Goal: Task Accomplishment & Management: Use online tool/utility

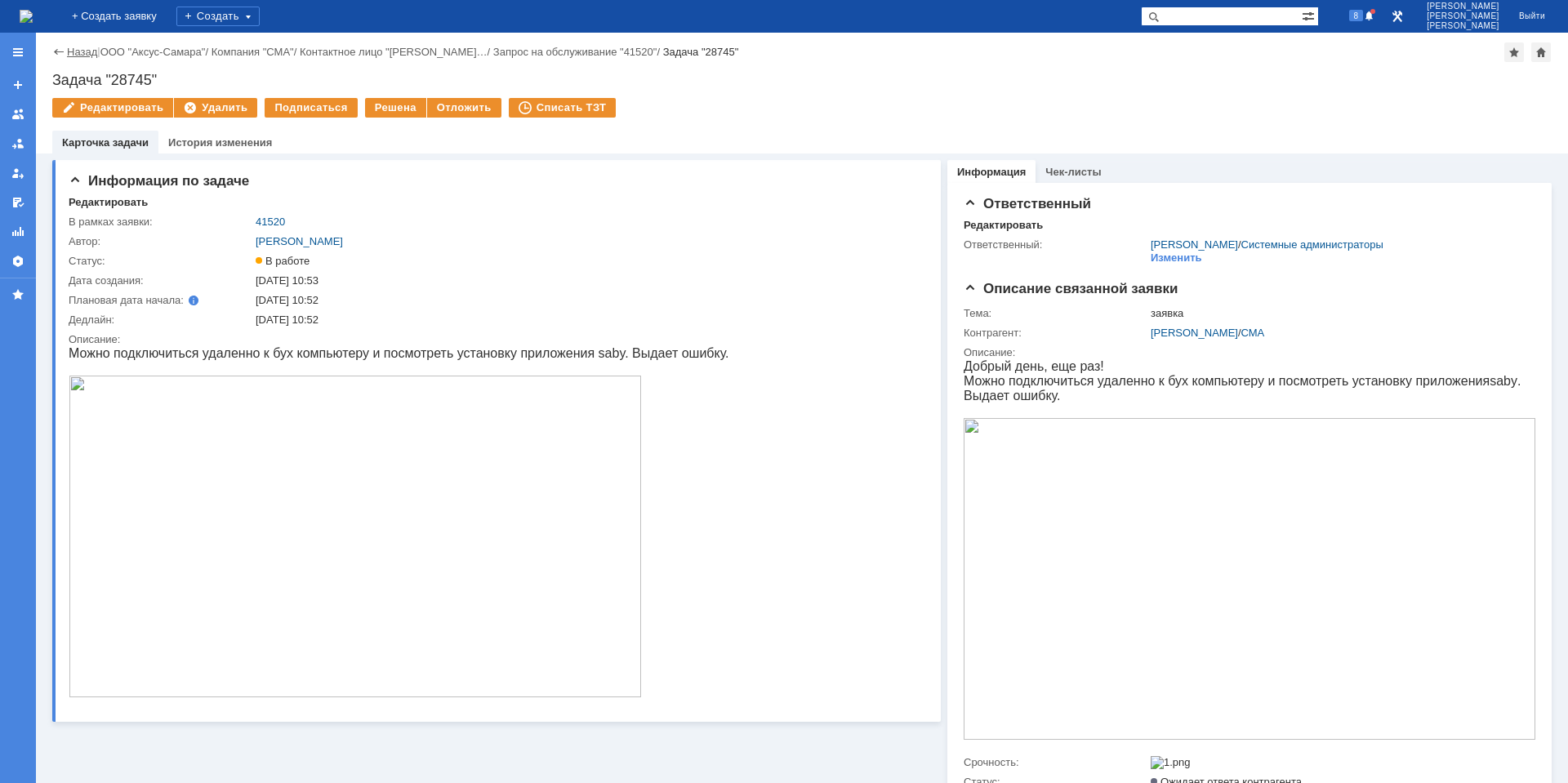
click at [85, 51] on link "Назад" at bounding box center [82, 51] width 30 height 12
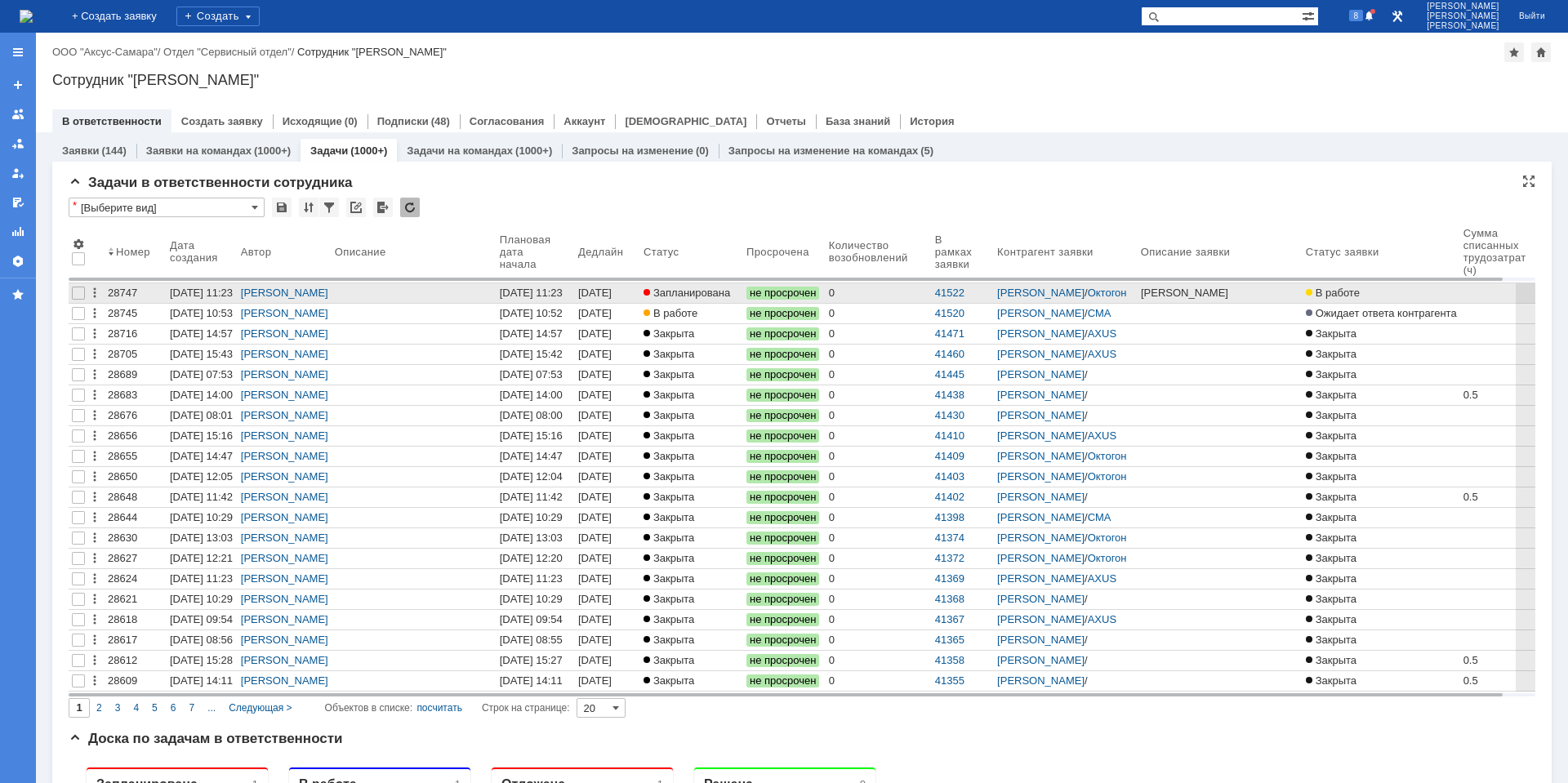
click at [615, 289] on div "[DATE] 16:23" at bounding box center [597, 300] width 37 height 26
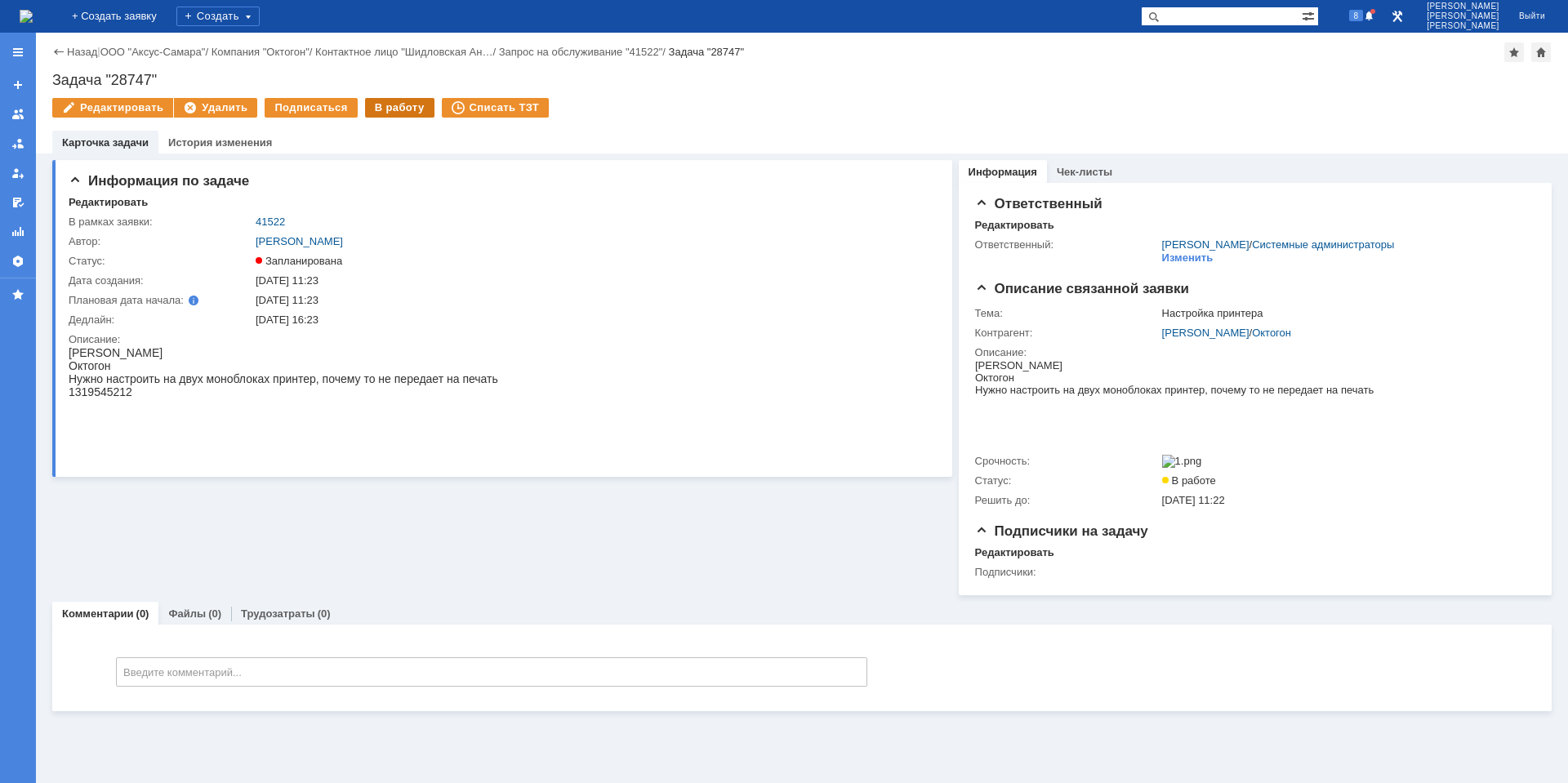
click at [384, 111] on div "В работу" at bounding box center [400, 108] width 70 height 19
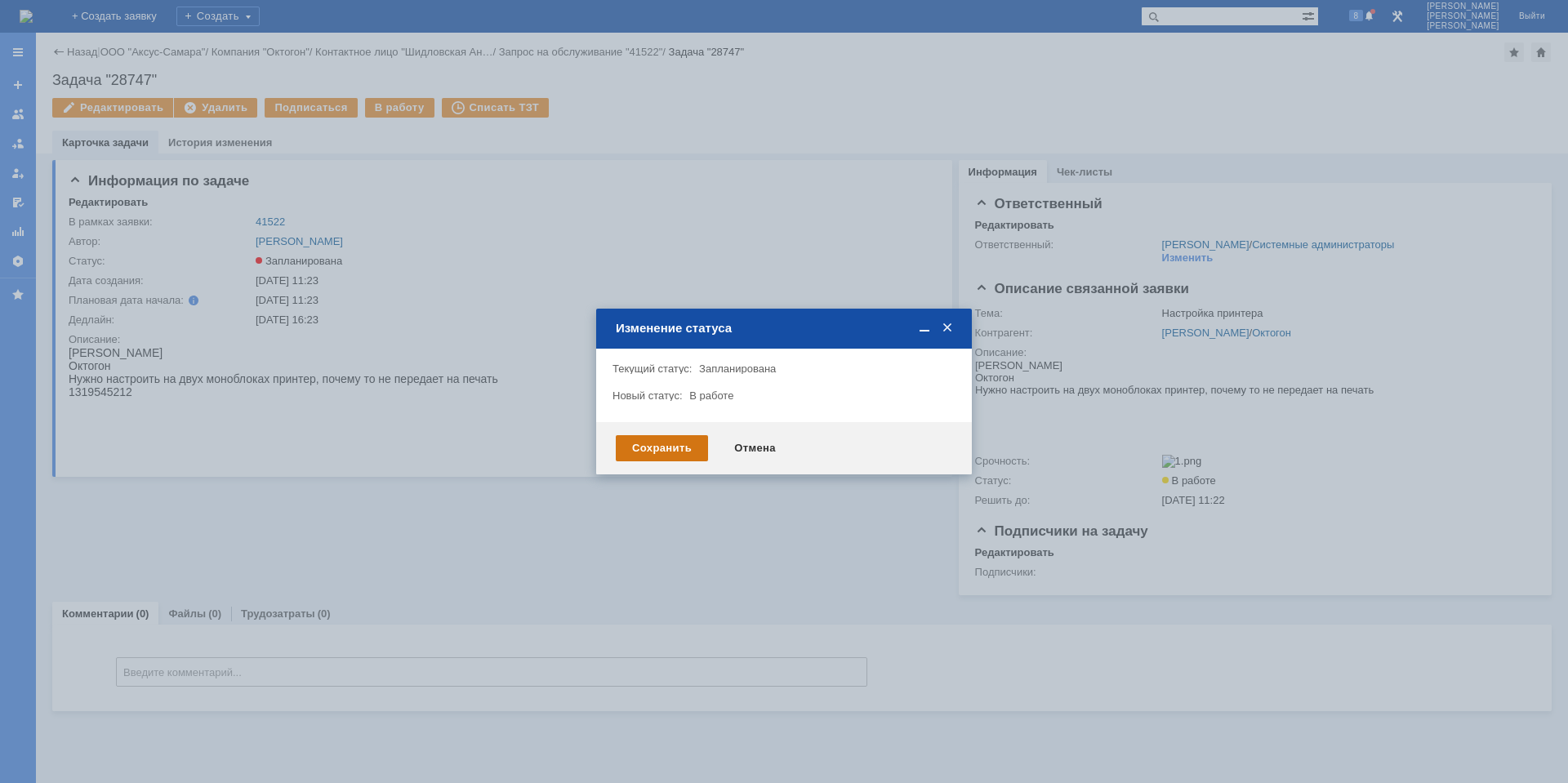
click at [667, 448] on div "Сохранить" at bounding box center [662, 448] width 92 height 26
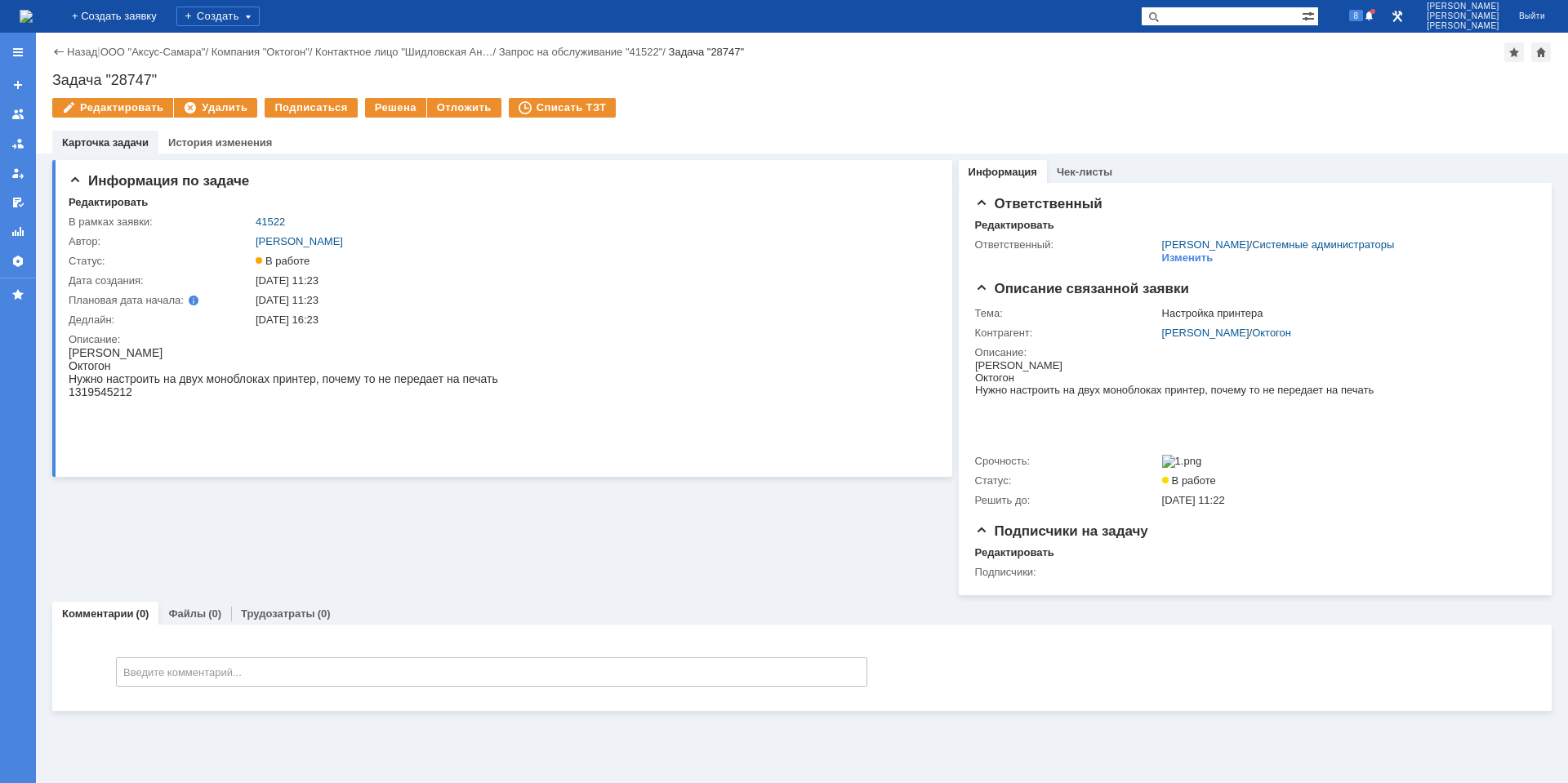
click at [121, 395] on span "1319545212" at bounding box center [100, 392] width 63 height 13
copy span "1319545212"
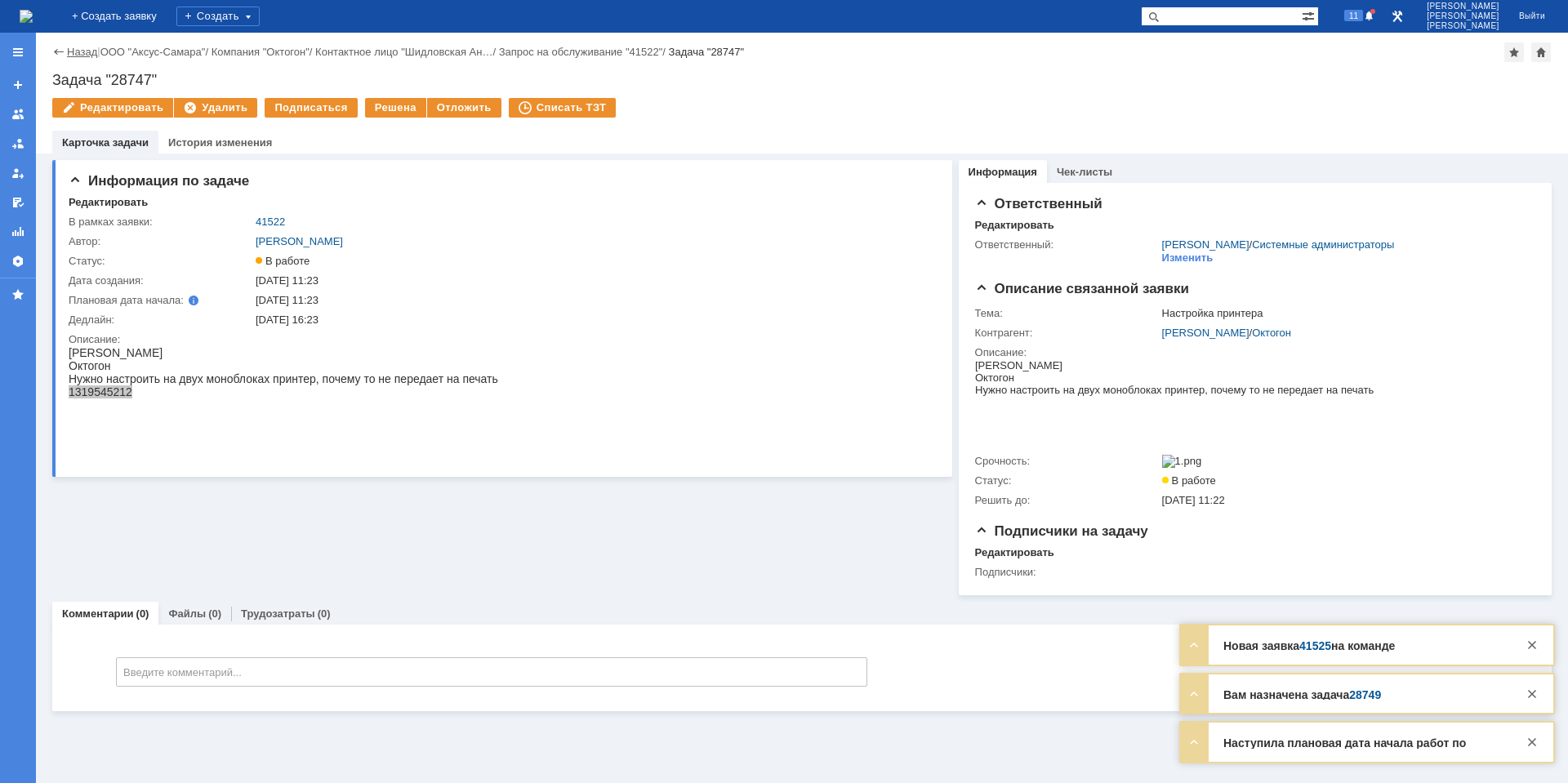
click at [69, 48] on link "Назад" at bounding box center [82, 51] width 30 height 12
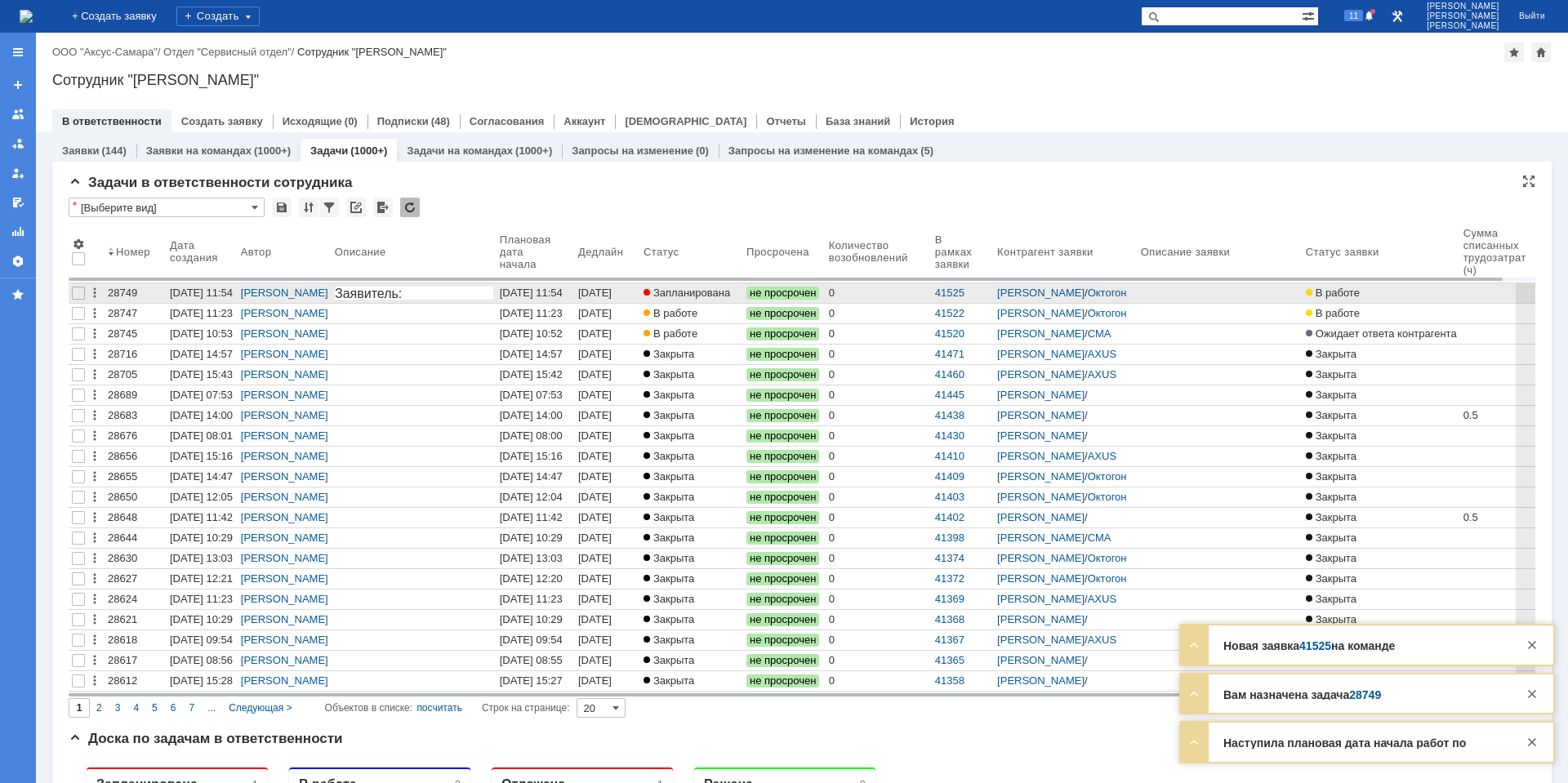
click at [615, 296] on div "[DATE] 11:54" at bounding box center [597, 300] width 37 height 26
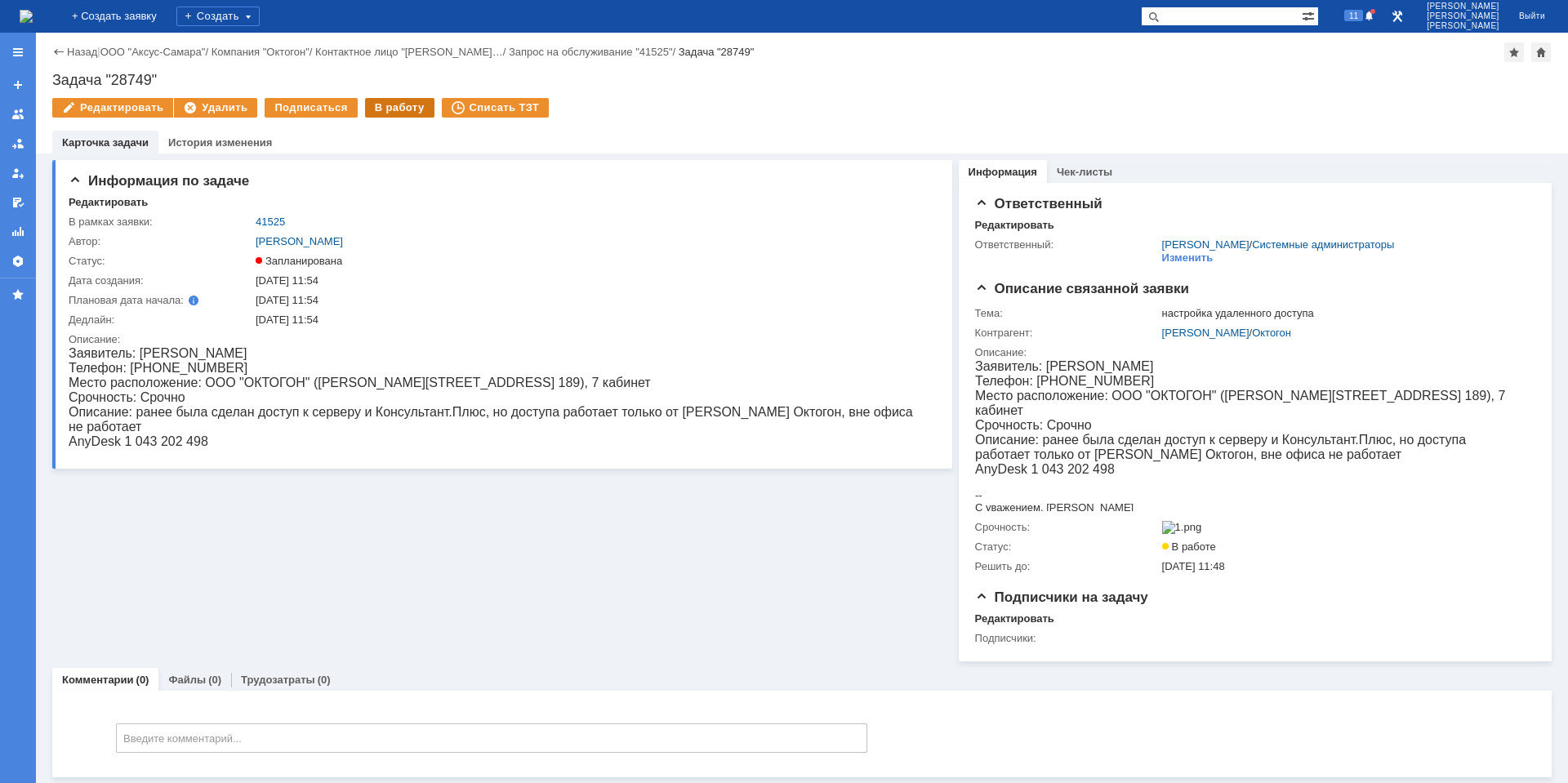
click at [399, 100] on div "В работу" at bounding box center [400, 108] width 70 height 19
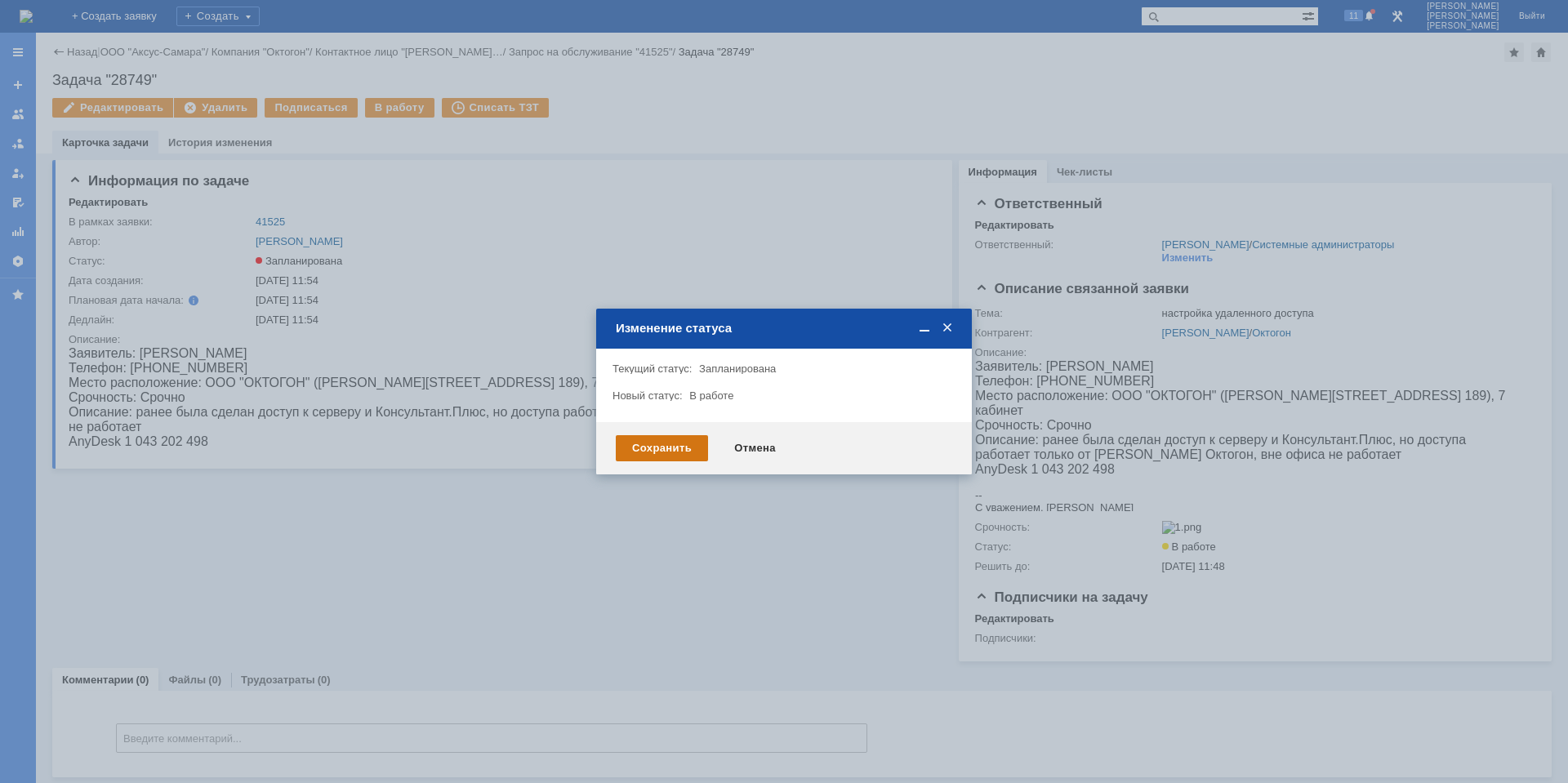
click at [653, 438] on div "Сохранить" at bounding box center [662, 448] width 92 height 26
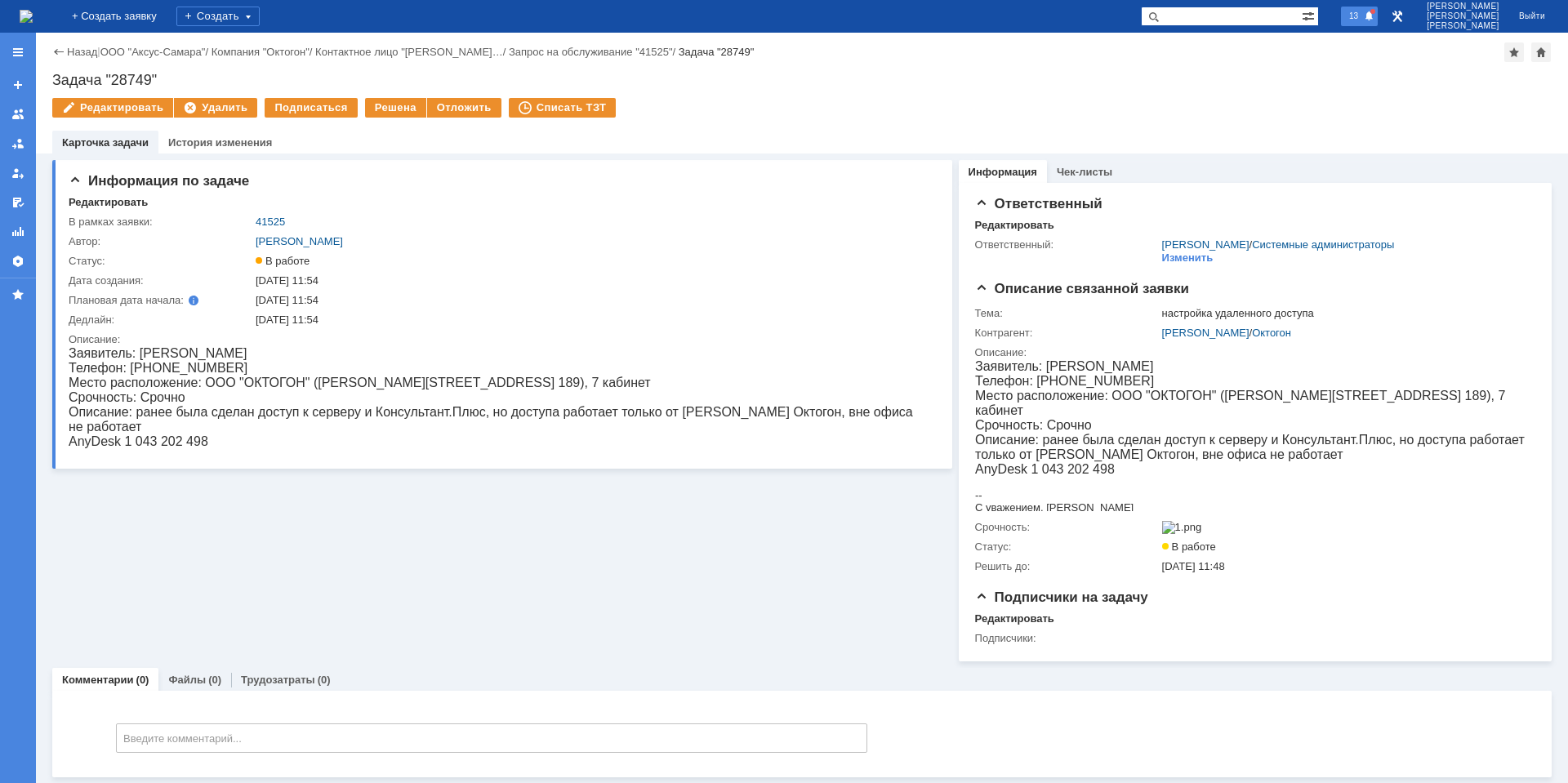
click at [1363, 16] on span "13" at bounding box center [1353, 16] width 18 height 11
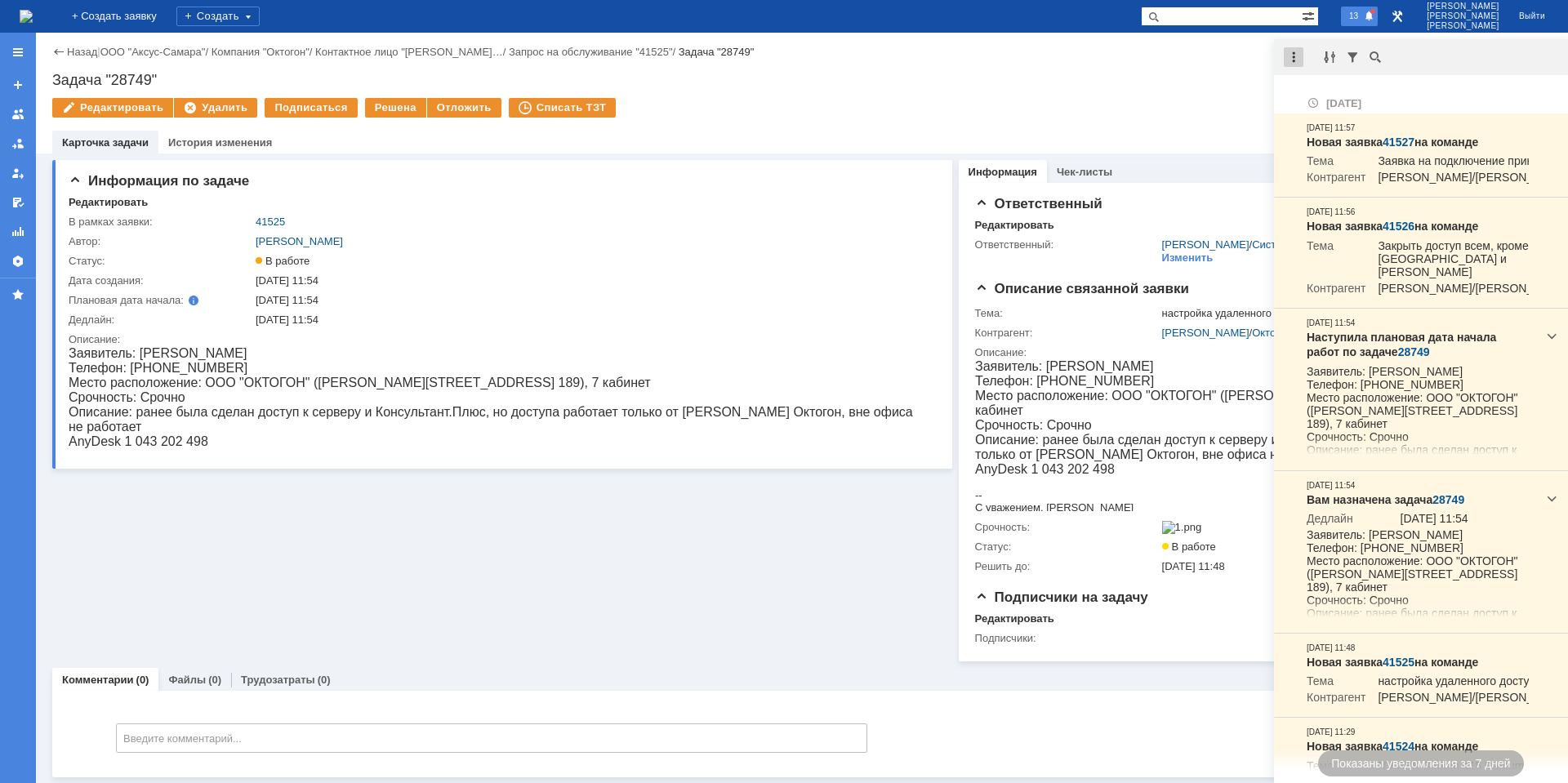
click at [1288, 51] on div at bounding box center [1293, 57] width 19 height 19
click at [1302, 84] on div "Отметить уведомления прочитанными" at bounding box center [1405, 98] width 238 height 33
click at [1305, 99] on div "Отметить уведомления прочитанными" at bounding box center [1406, 98] width 219 height 11
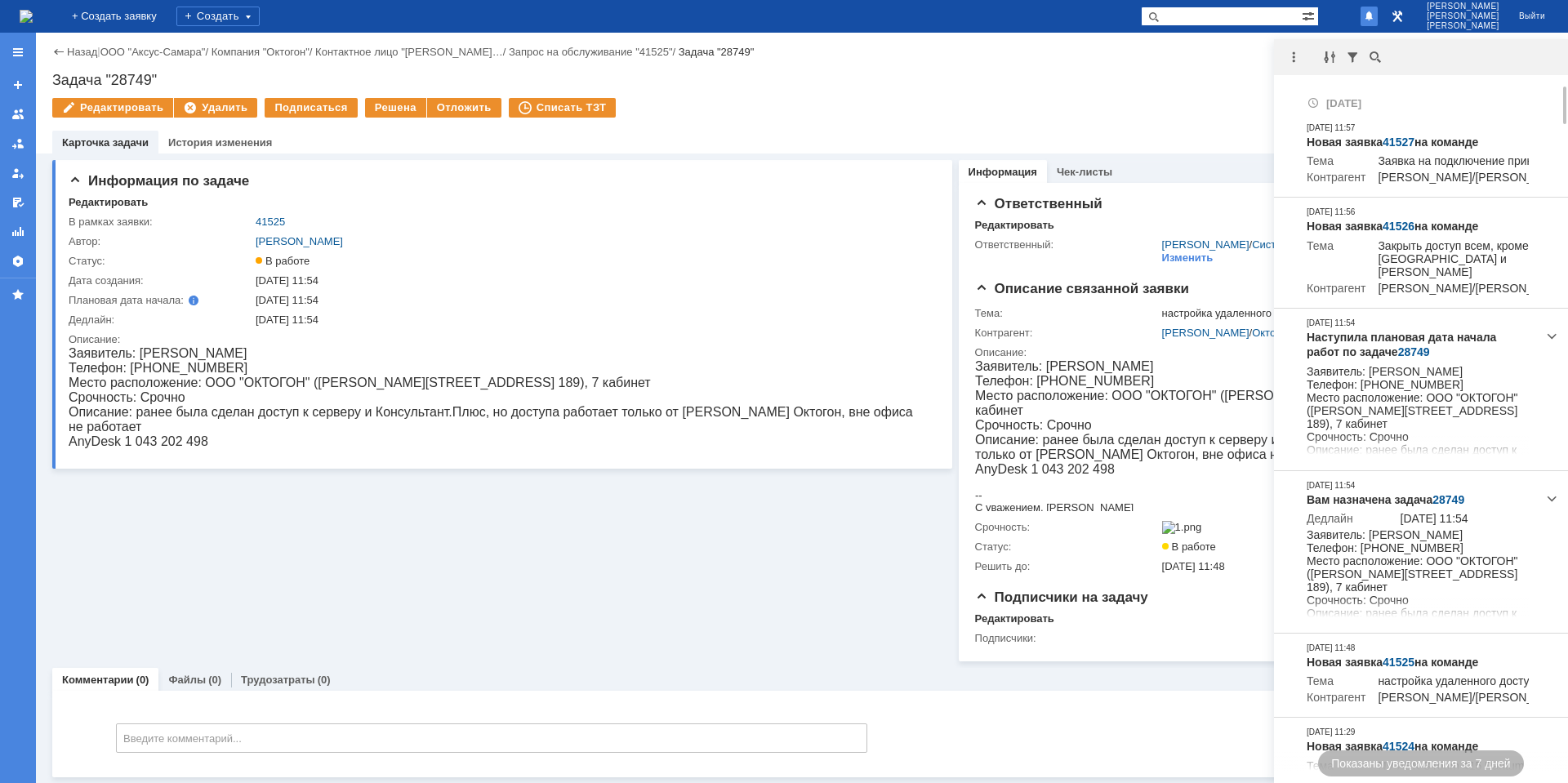
click at [1123, 80] on div "Задача "28749"" at bounding box center [801, 80] width 1499 height 17
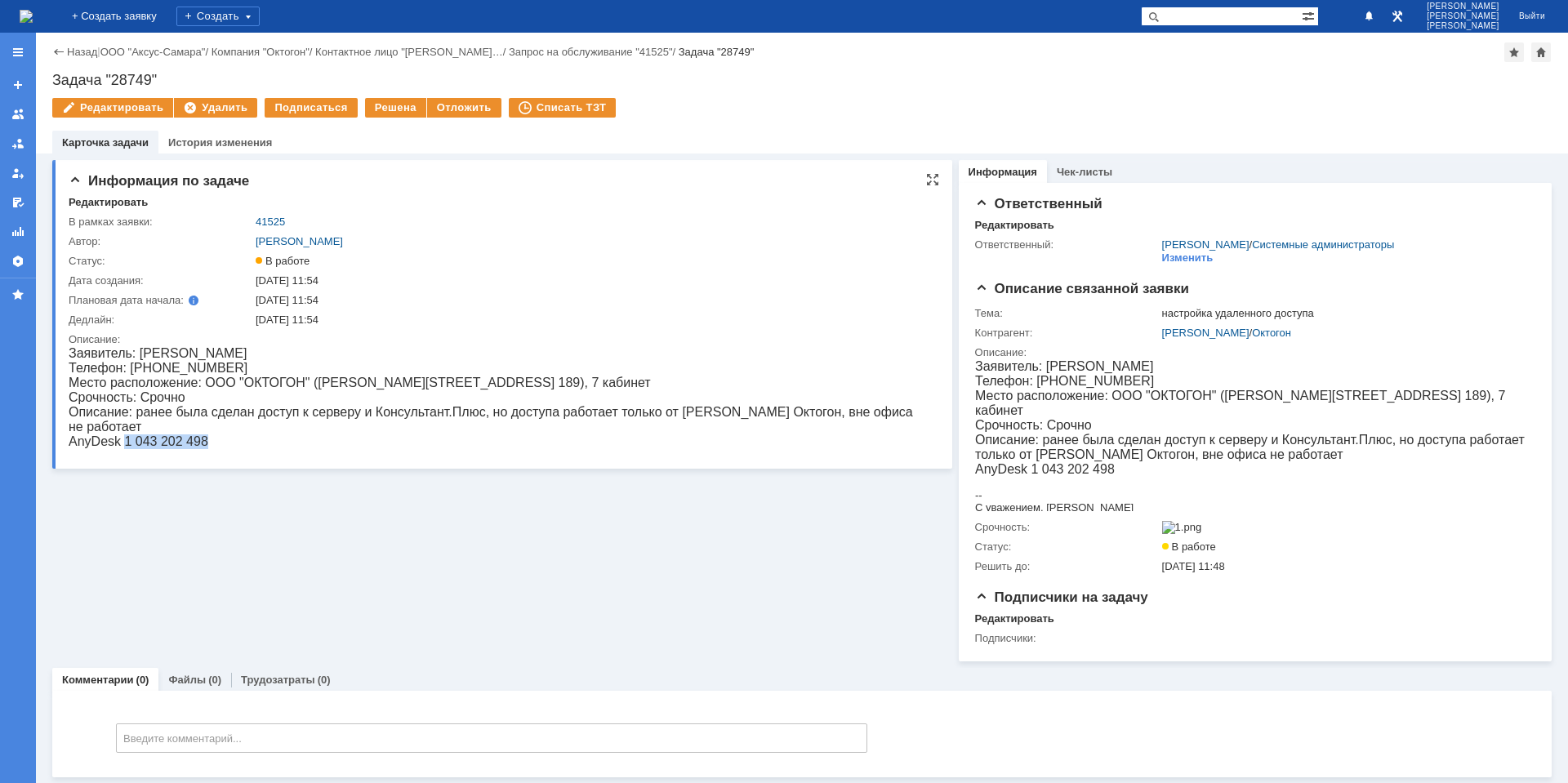
drag, startPoint x: 126, startPoint y: 439, endPoint x: 224, endPoint y: 443, distance: 98.1
click at [224, 443] on div "Описание: ранее была сделан доступ к серверу и Консультант.Плюс, но доступа раб…" at bounding box center [495, 427] width 853 height 44
copy div "1 043 202 498"
click at [487, 371] on div "Телефон: [PHONE_NUMBER]" at bounding box center [495, 369] width 853 height 15
click at [209, 517] on div "Информация по задаче Редактировать В рамках заявки: 41525 Автор: Галстьян Степа…" at bounding box center [502, 407] width 900 height 508
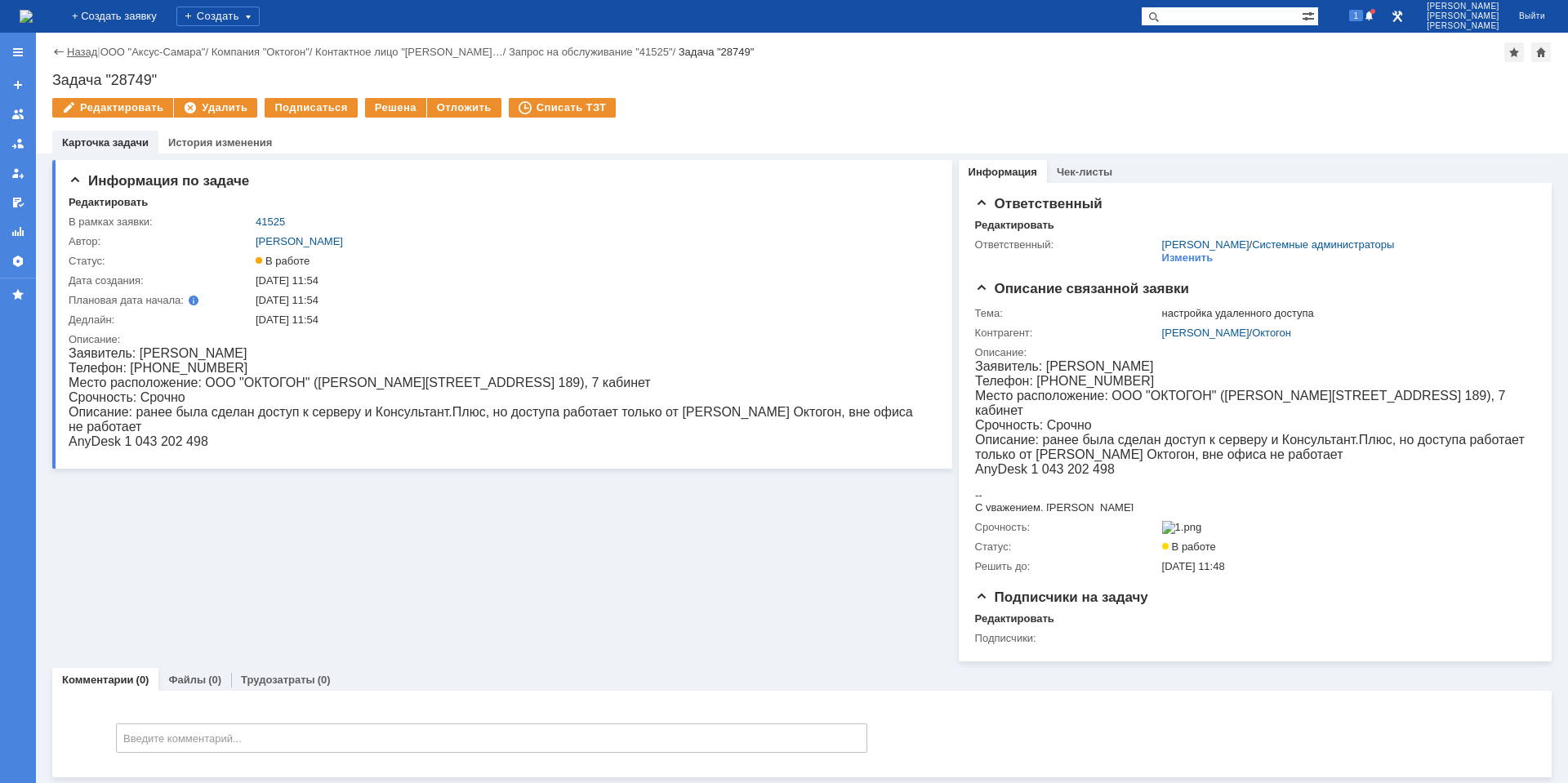
click at [86, 47] on link "Назад" at bounding box center [82, 51] width 30 height 12
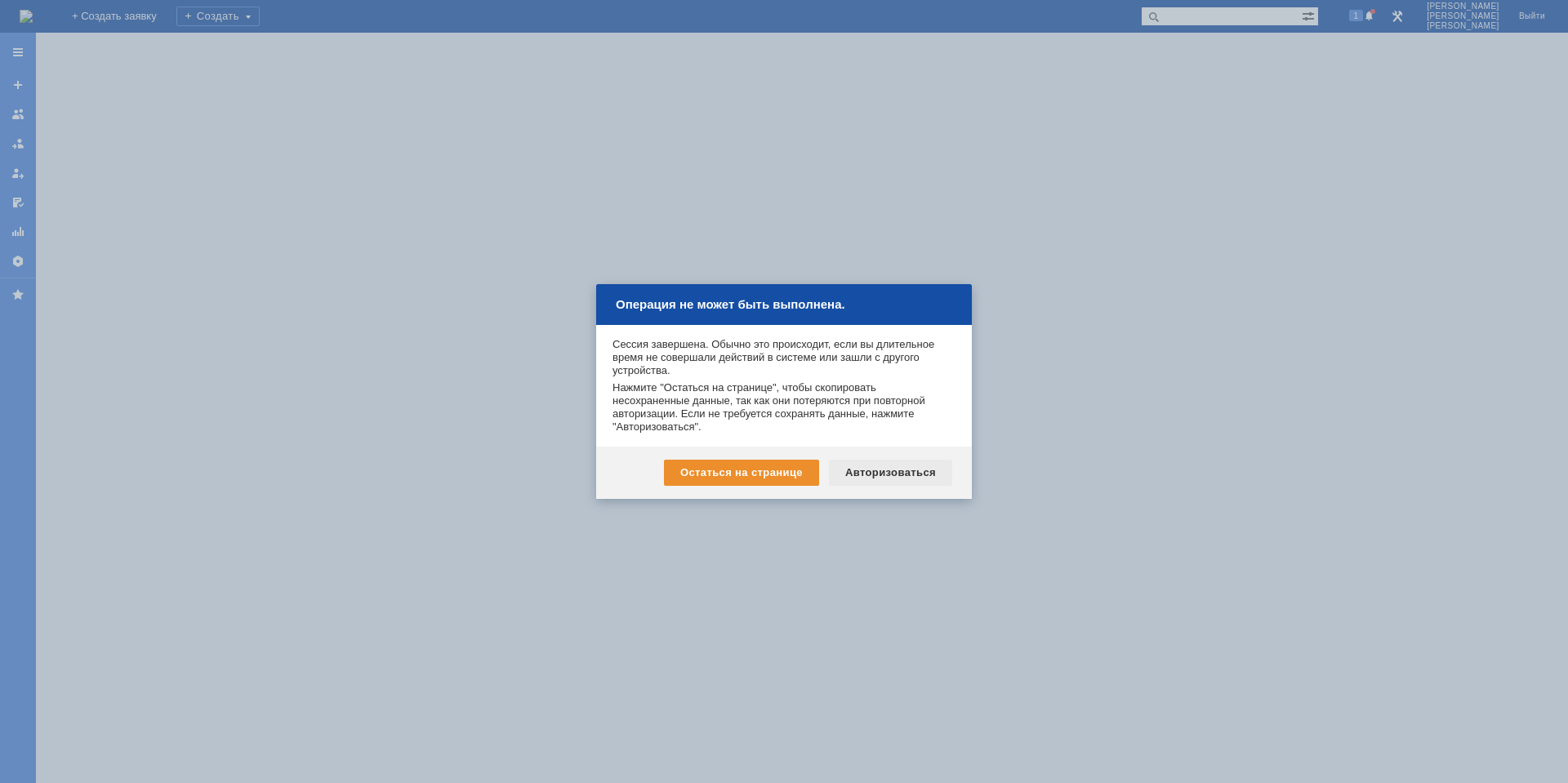
click at [859, 472] on div "Авторизоваться" at bounding box center [891, 472] width 123 height 26
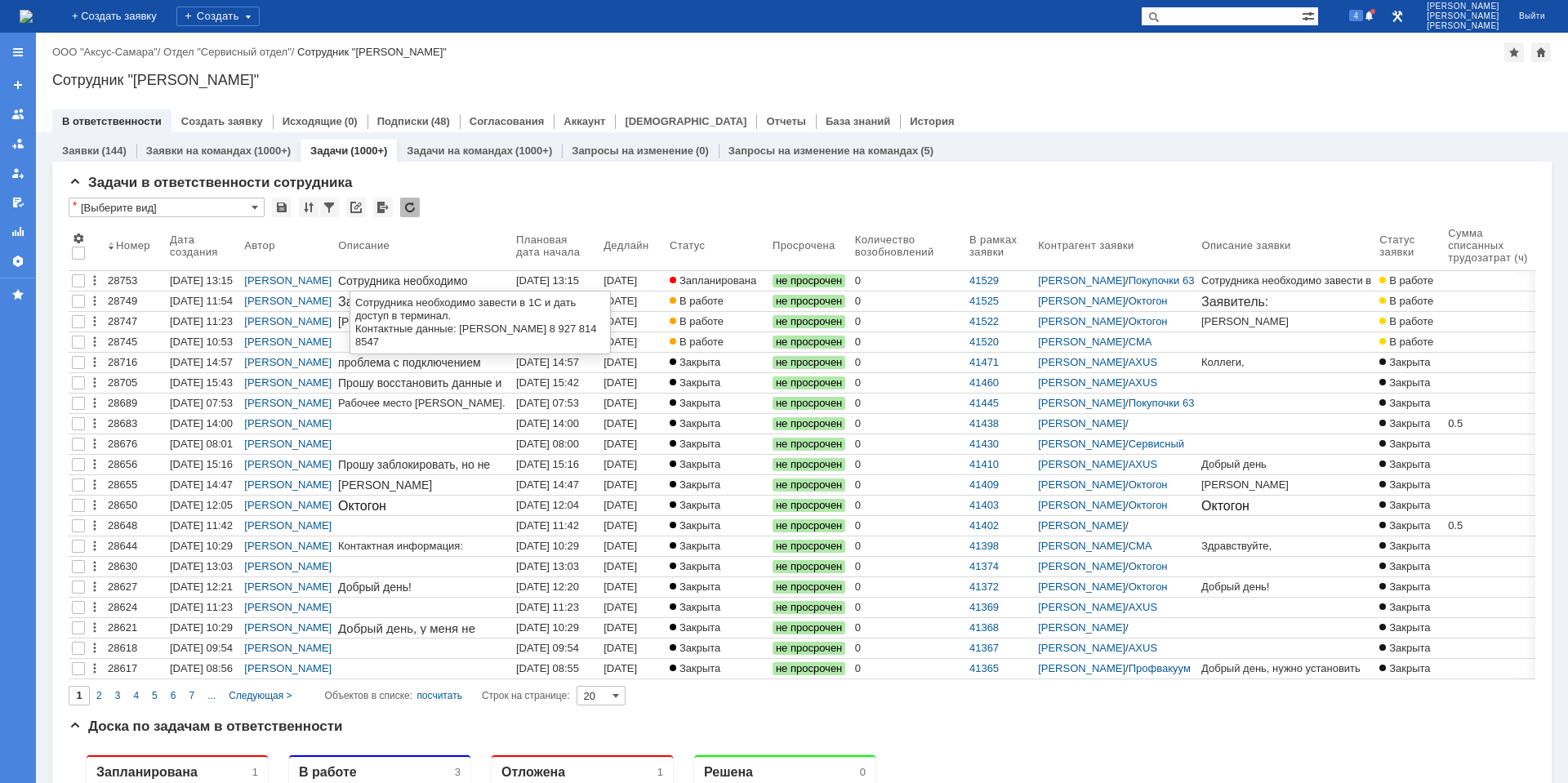
click at [551, 278] on div "[DATE] 13:15" at bounding box center [547, 280] width 62 height 12
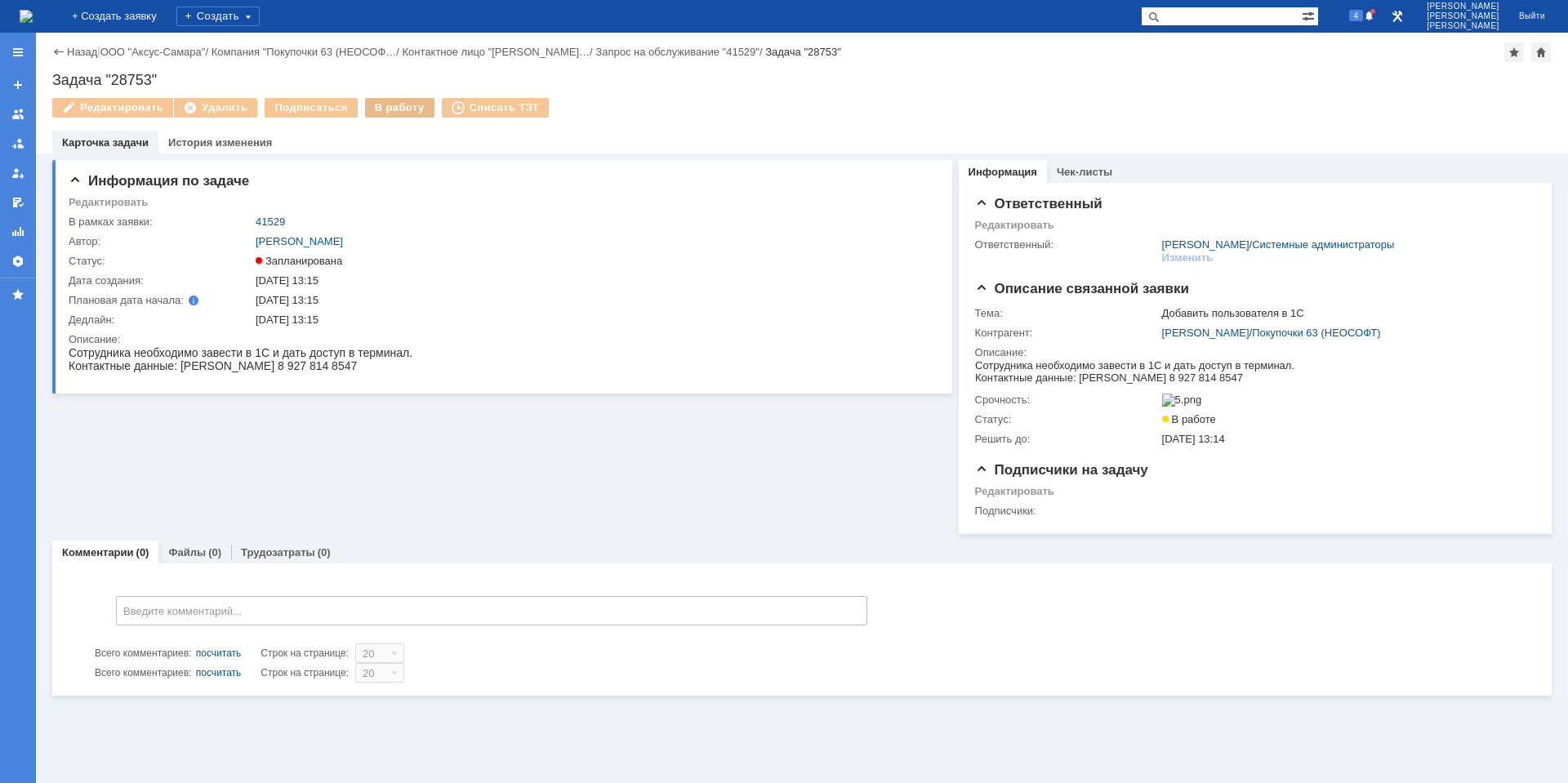
click at [392, 106] on div "В работу" at bounding box center [400, 108] width 70 height 19
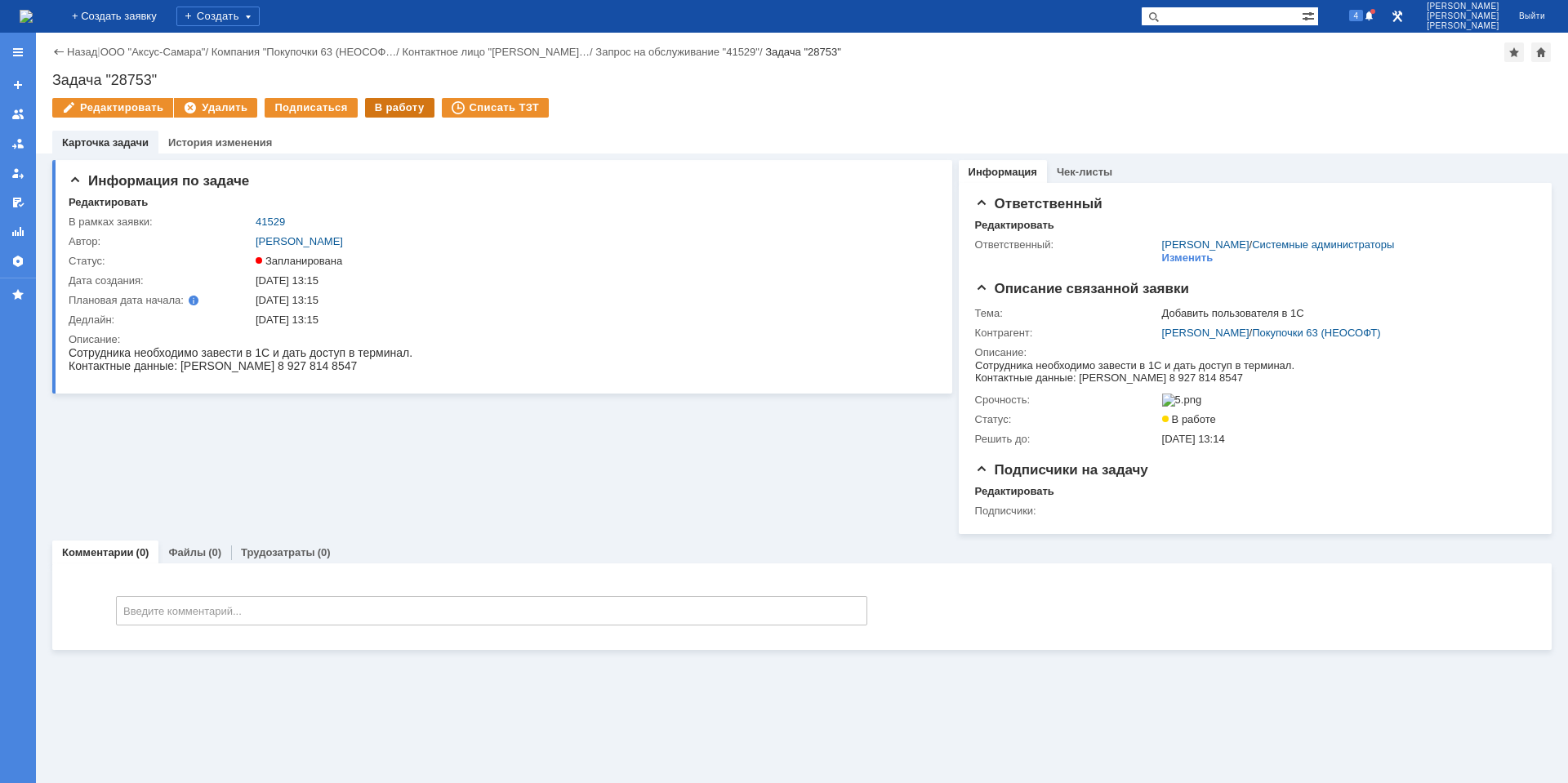
click at [384, 111] on div "В работу" at bounding box center [400, 108] width 70 height 19
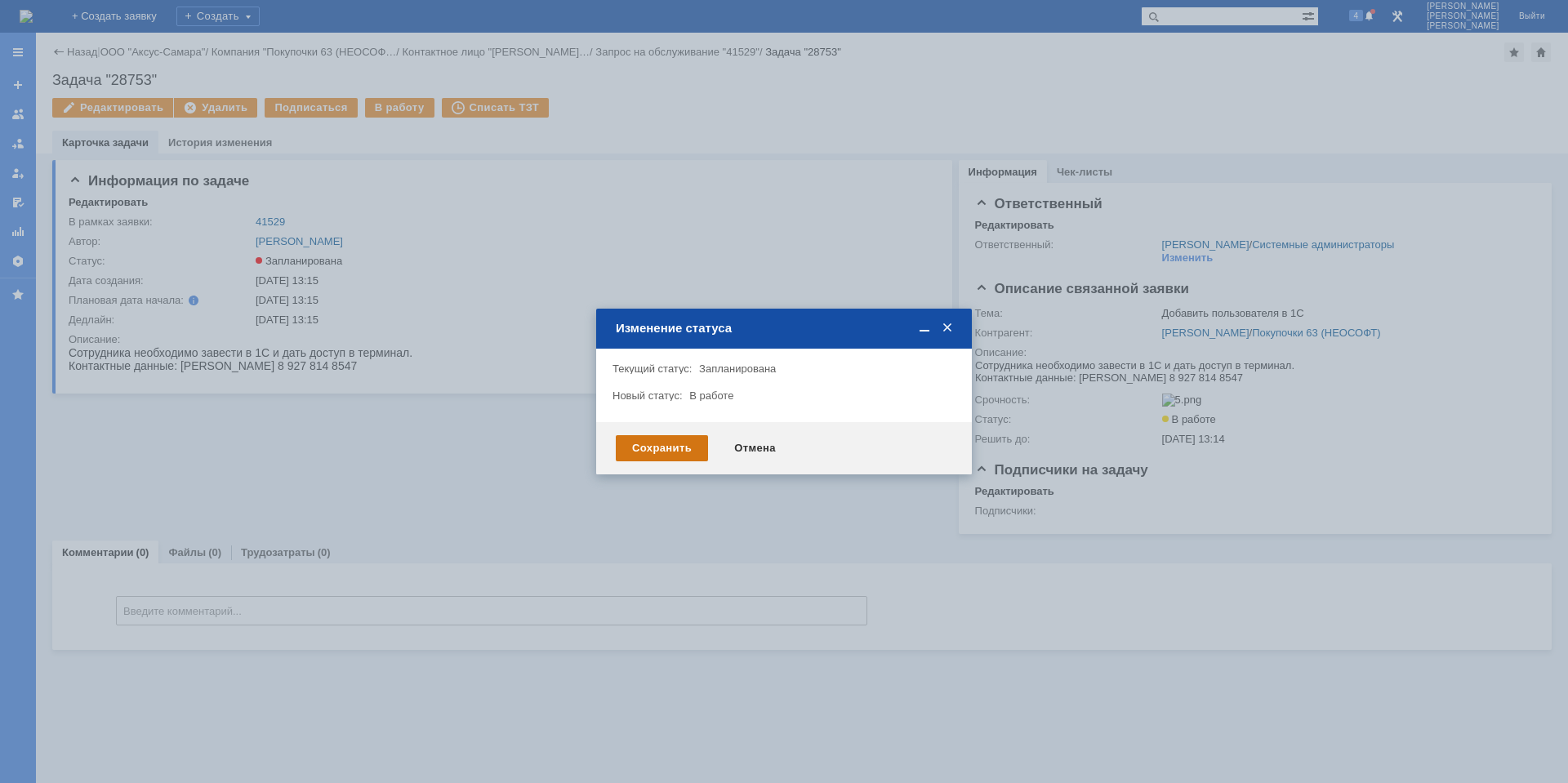
click at [631, 444] on div "Сохранить" at bounding box center [662, 448] width 92 height 26
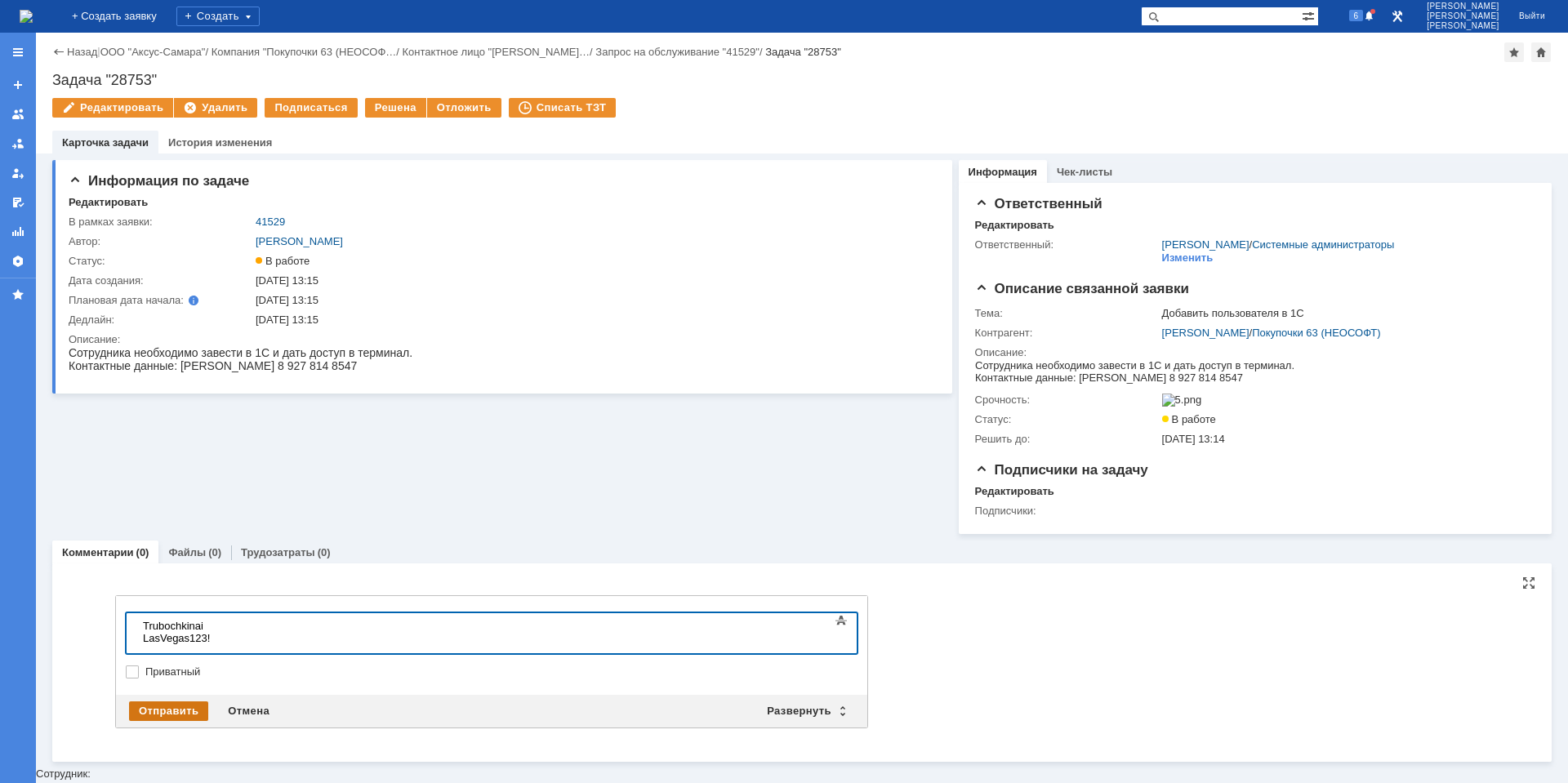
click at [177, 714] on div "Отправить" at bounding box center [168, 710] width 79 height 19
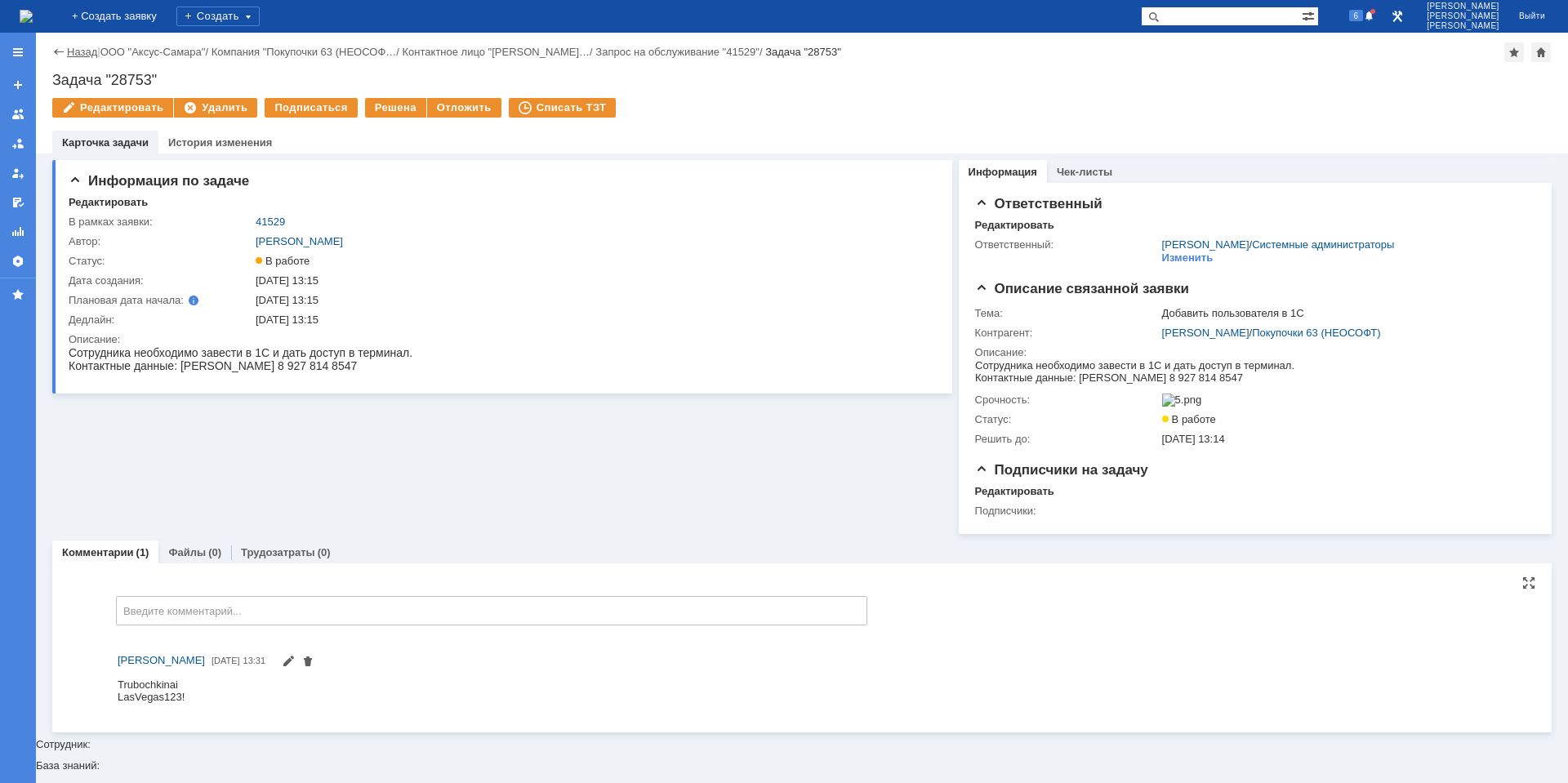
click at [70, 50] on link "Назад" at bounding box center [82, 51] width 30 height 12
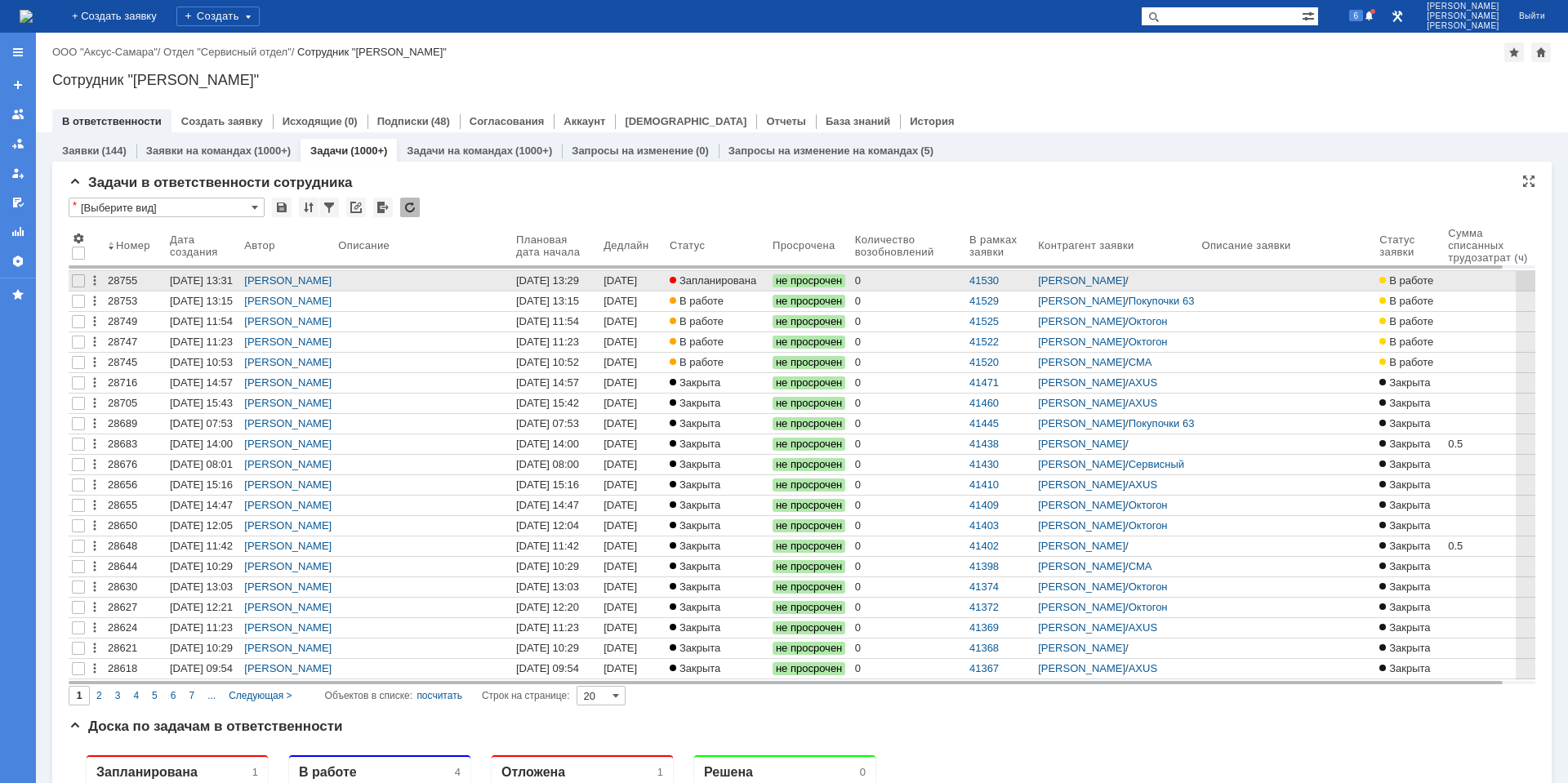
click at [641, 275] on div "[DATE] 13:29" at bounding box center [622, 288] width 37 height 26
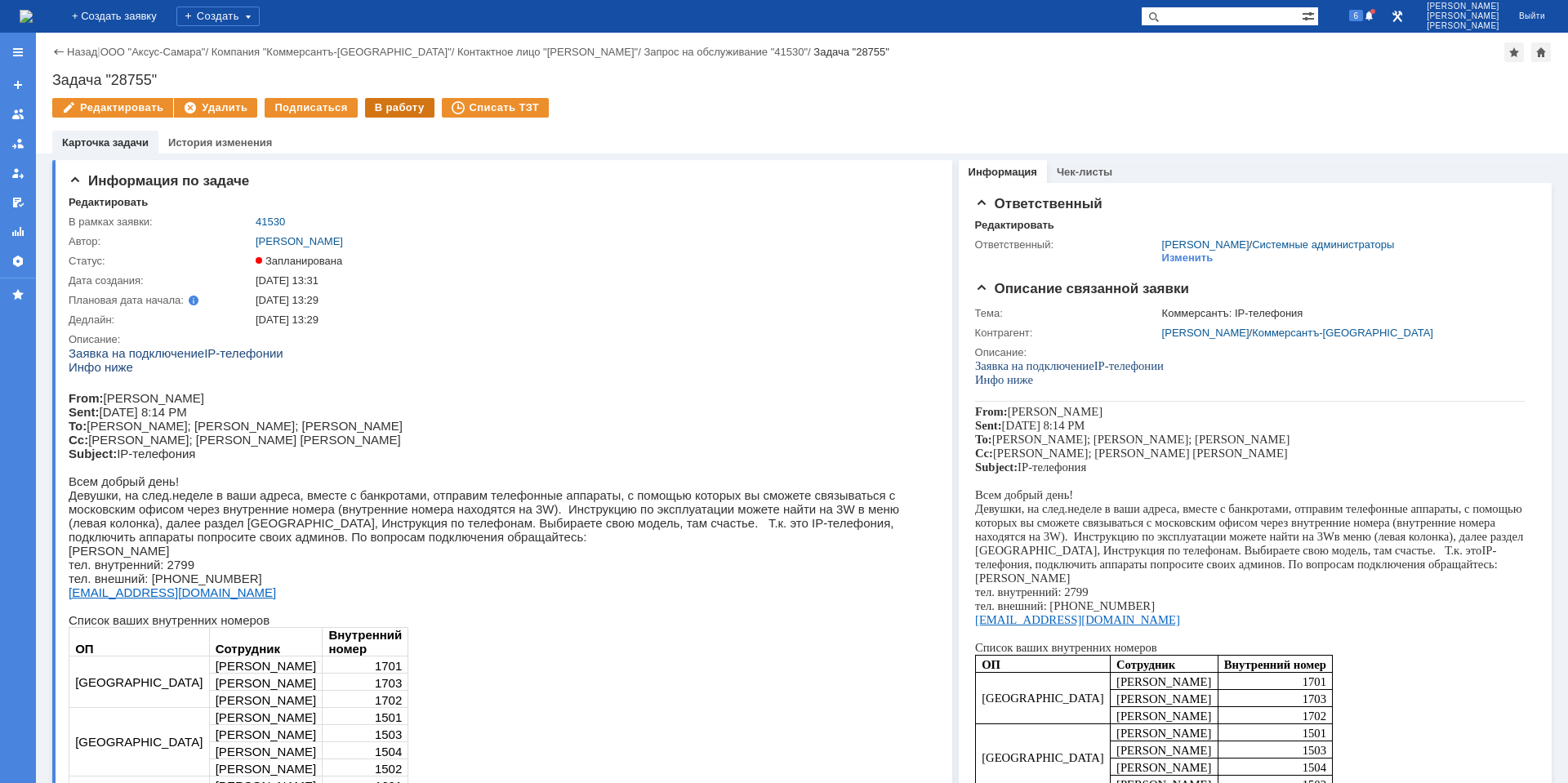
click at [376, 116] on div "В работу" at bounding box center [400, 108] width 70 height 19
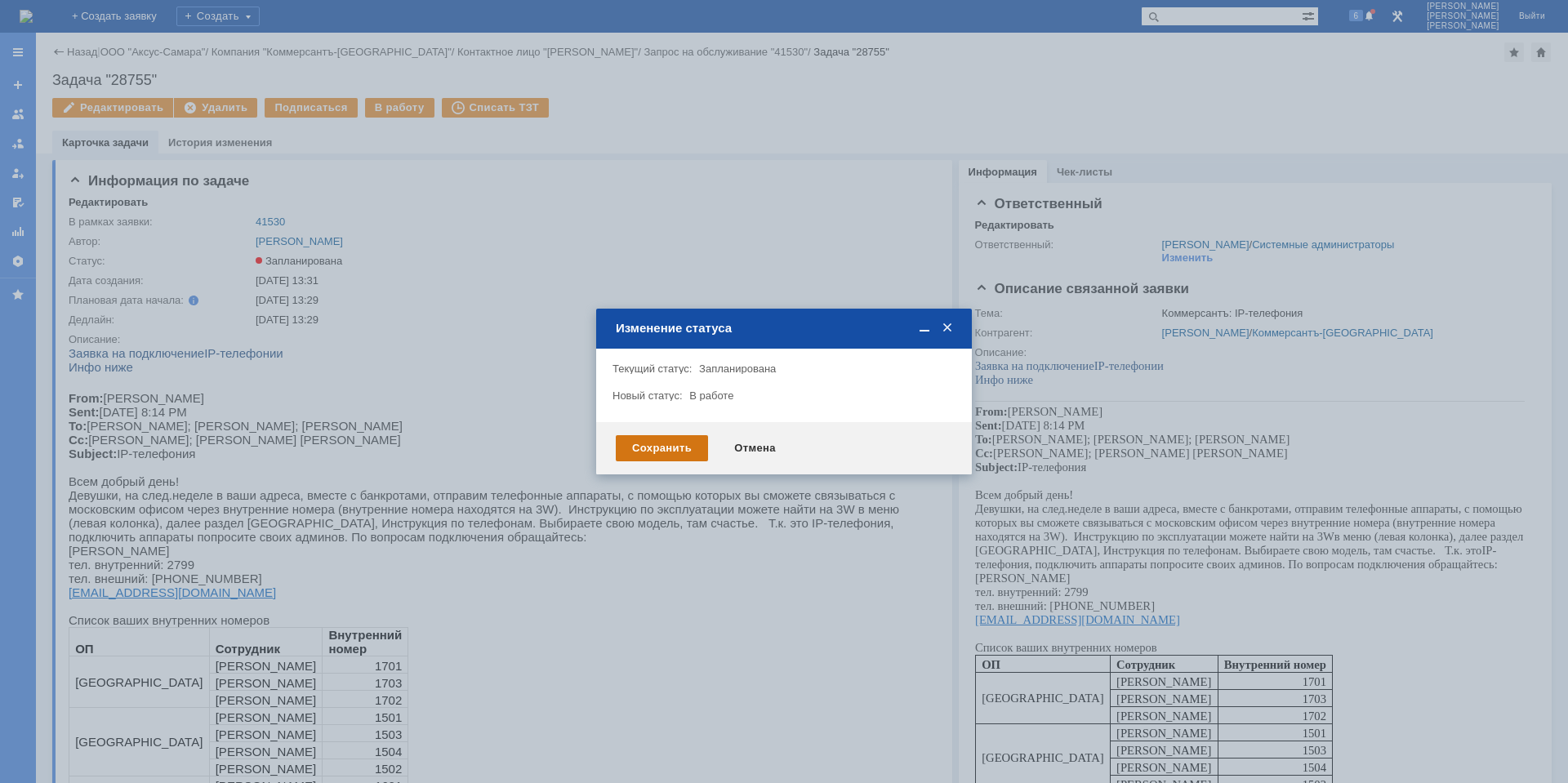
click at [681, 450] on div "Сохранить" at bounding box center [662, 448] width 92 height 26
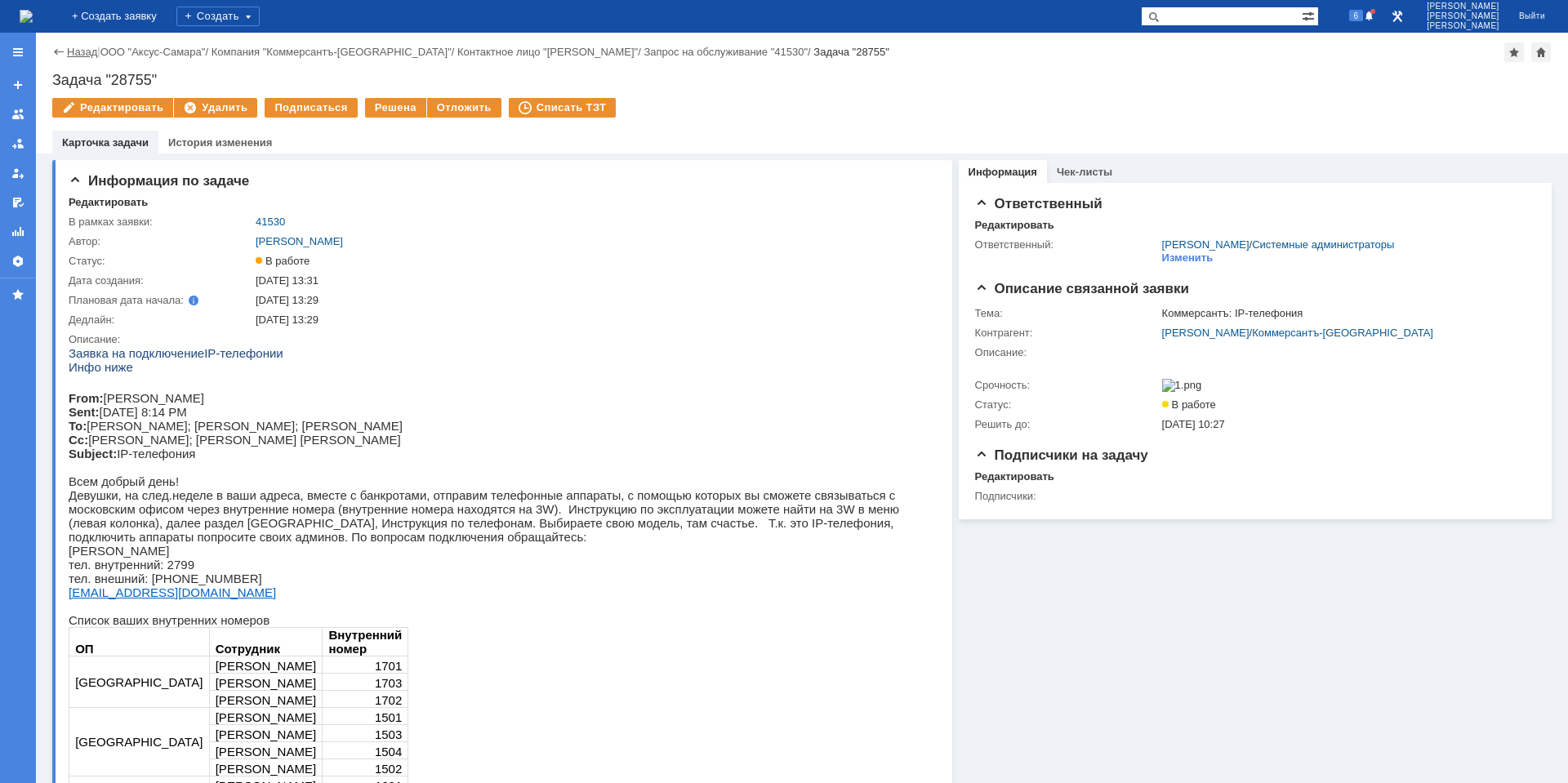
click at [74, 51] on link "Назад" at bounding box center [82, 51] width 30 height 12
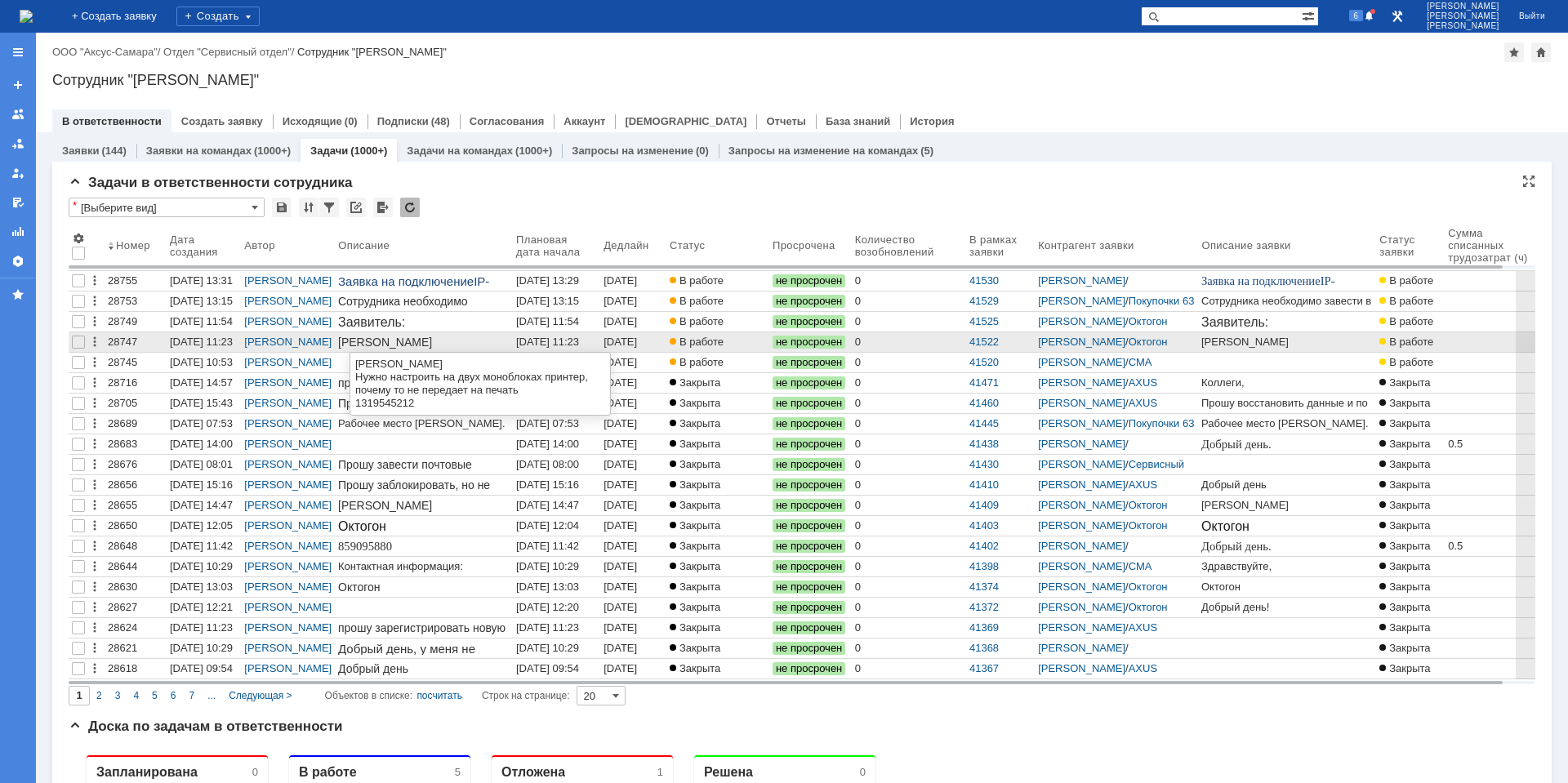
click at [541, 340] on div "[DATE] 11:23" at bounding box center [547, 341] width 62 height 12
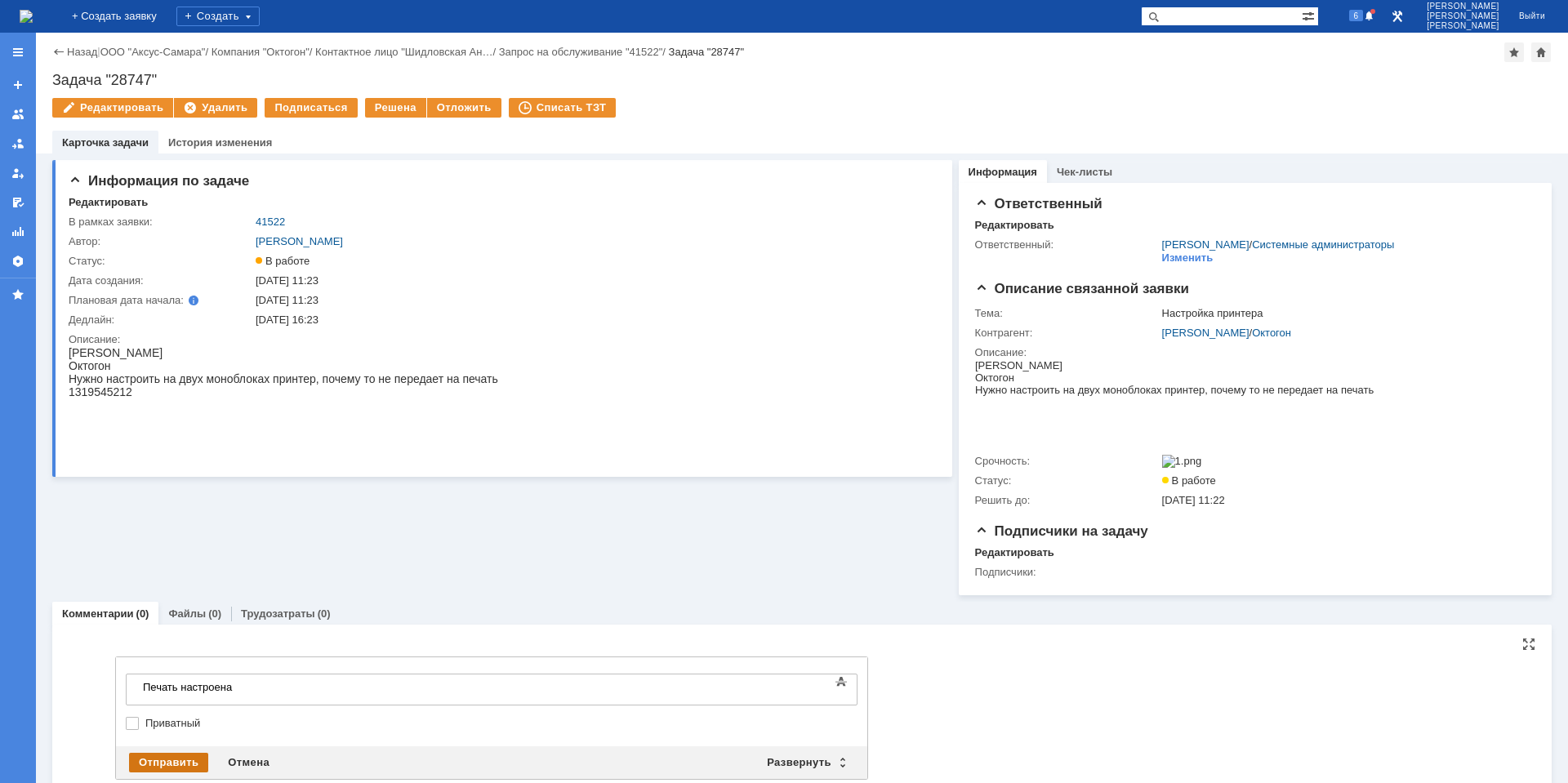
click at [167, 763] on div "Отправить" at bounding box center [168, 762] width 79 height 19
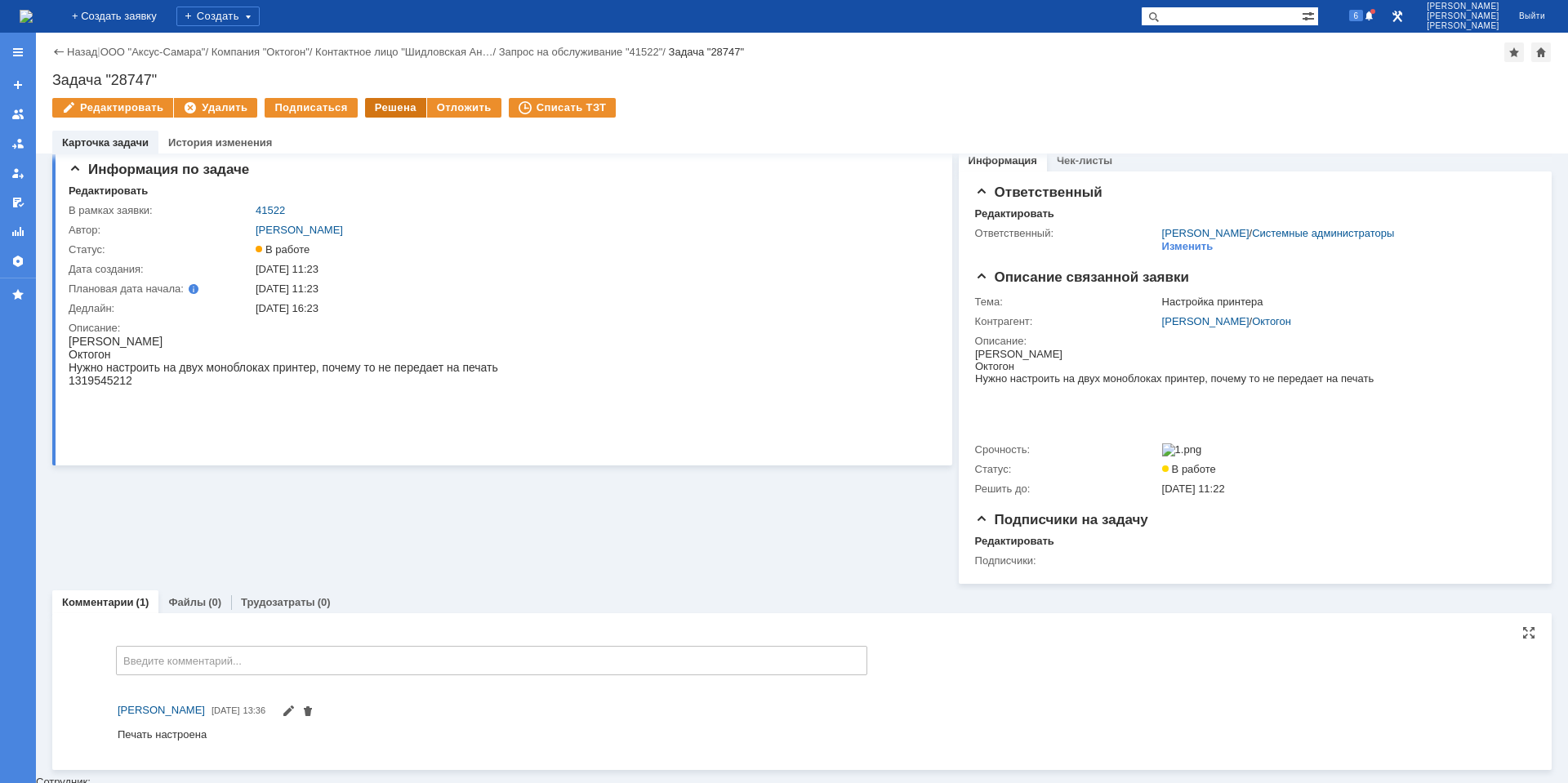
click at [380, 105] on div "Решена" at bounding box center [395, 108] width 62 height 19
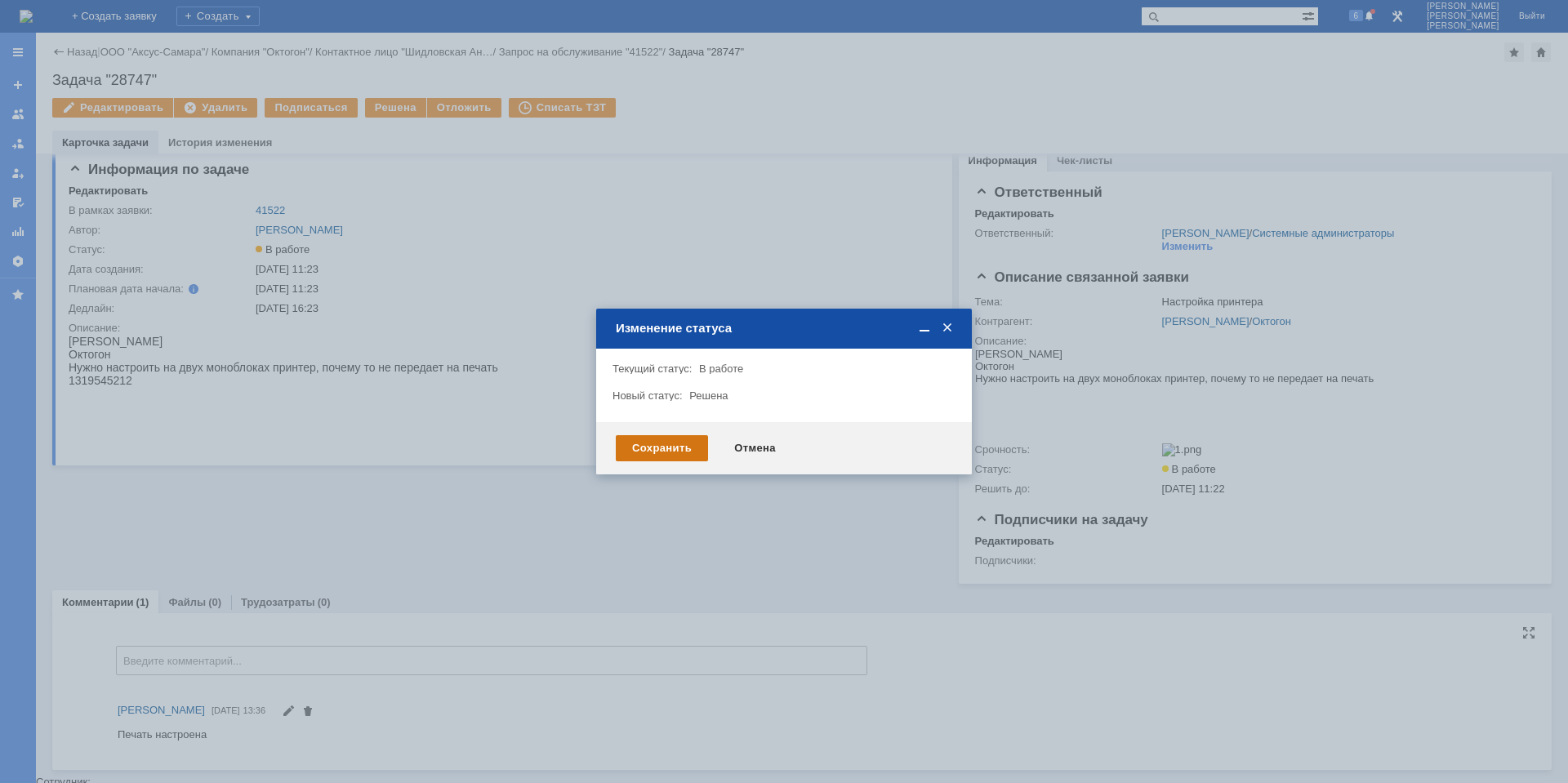
click at [686, 457] on div "Сохранить" at bounding box center [662, 448] width 92 height 26
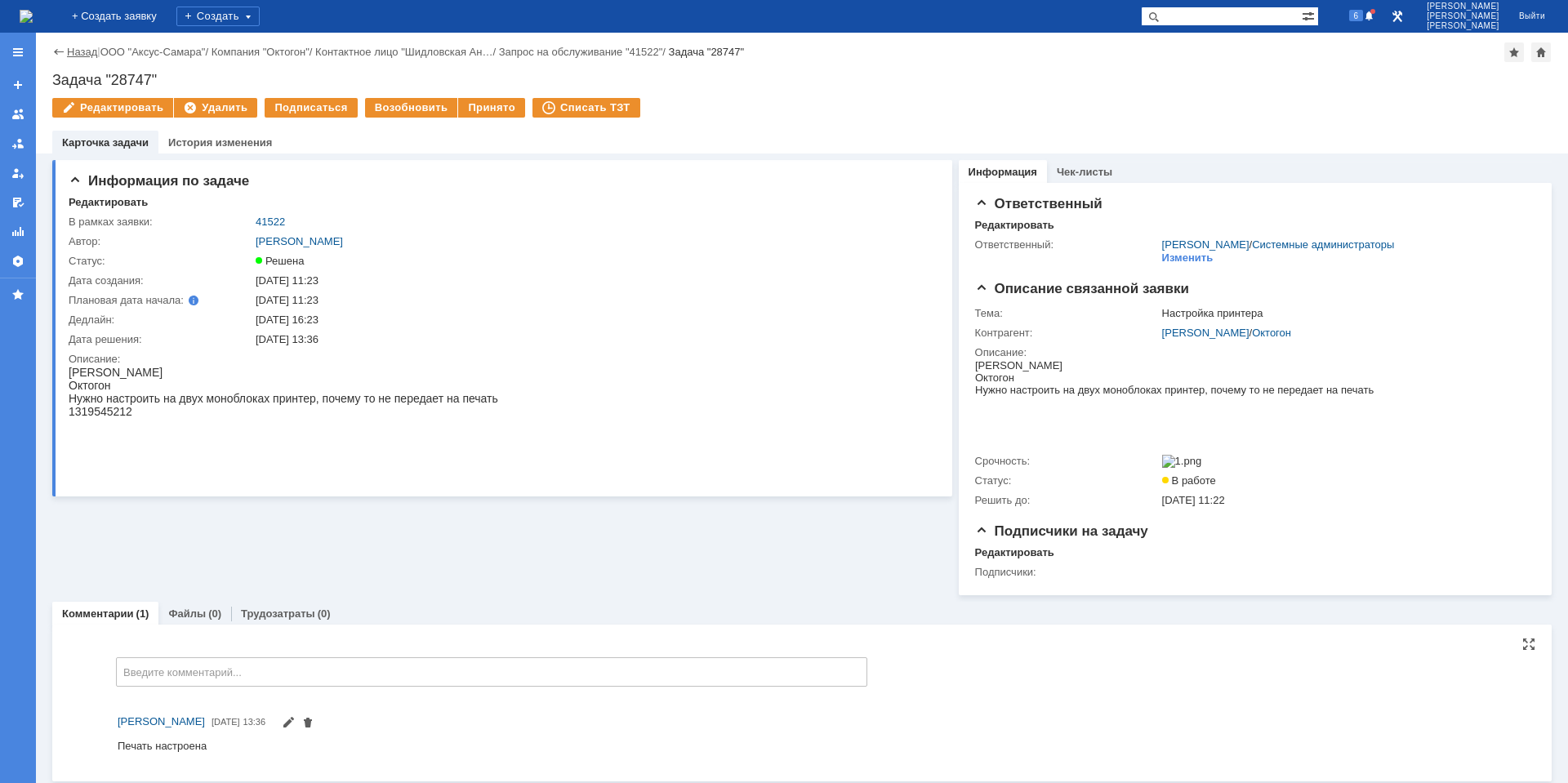
click at [81, 51] on link "Назад" at bounding box center [82, 51] width 30 height 12
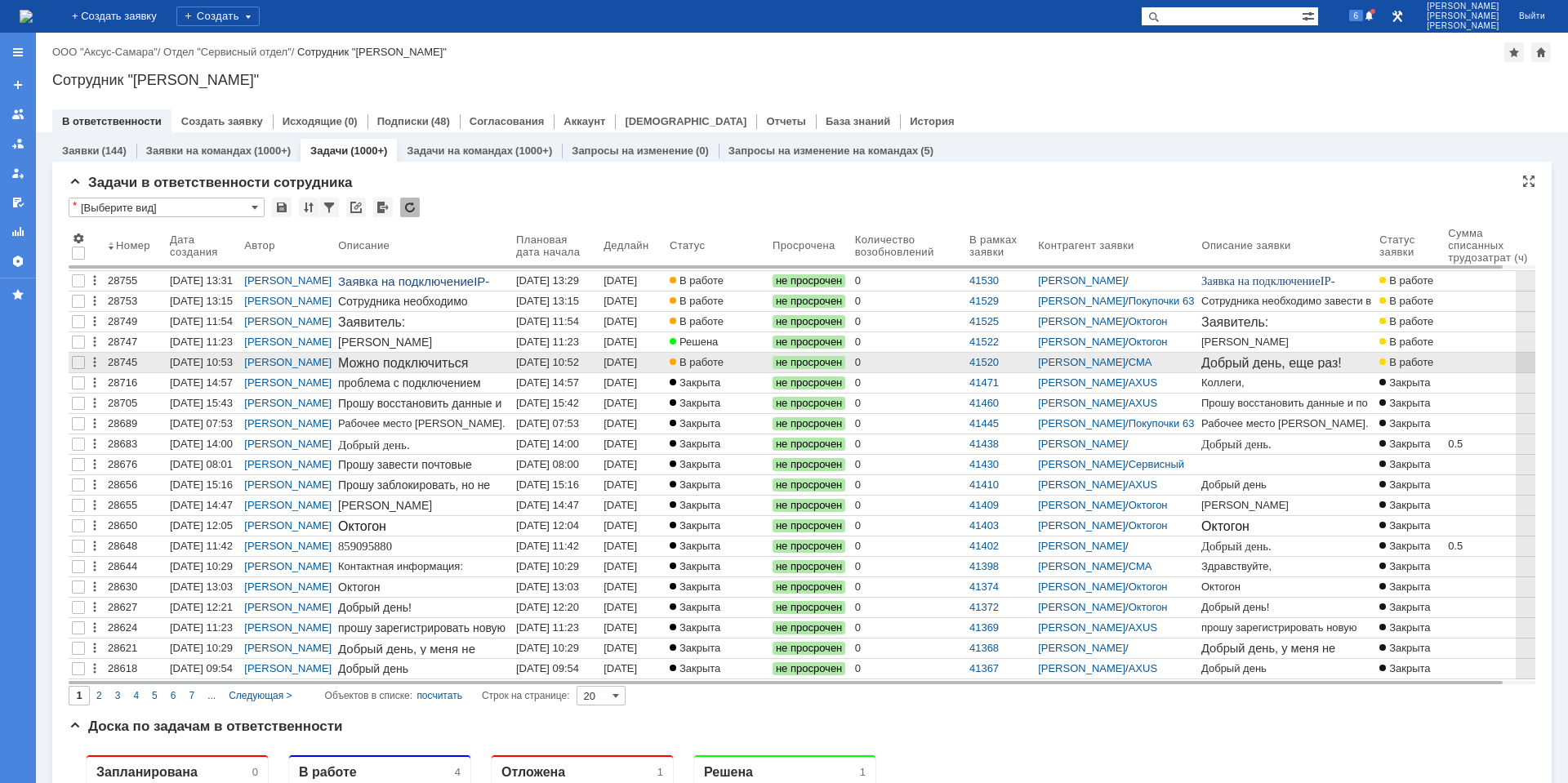
click at [562, 364] on div "[DATE] 10:52" at bounding box center [547, 361] width 62 height 12
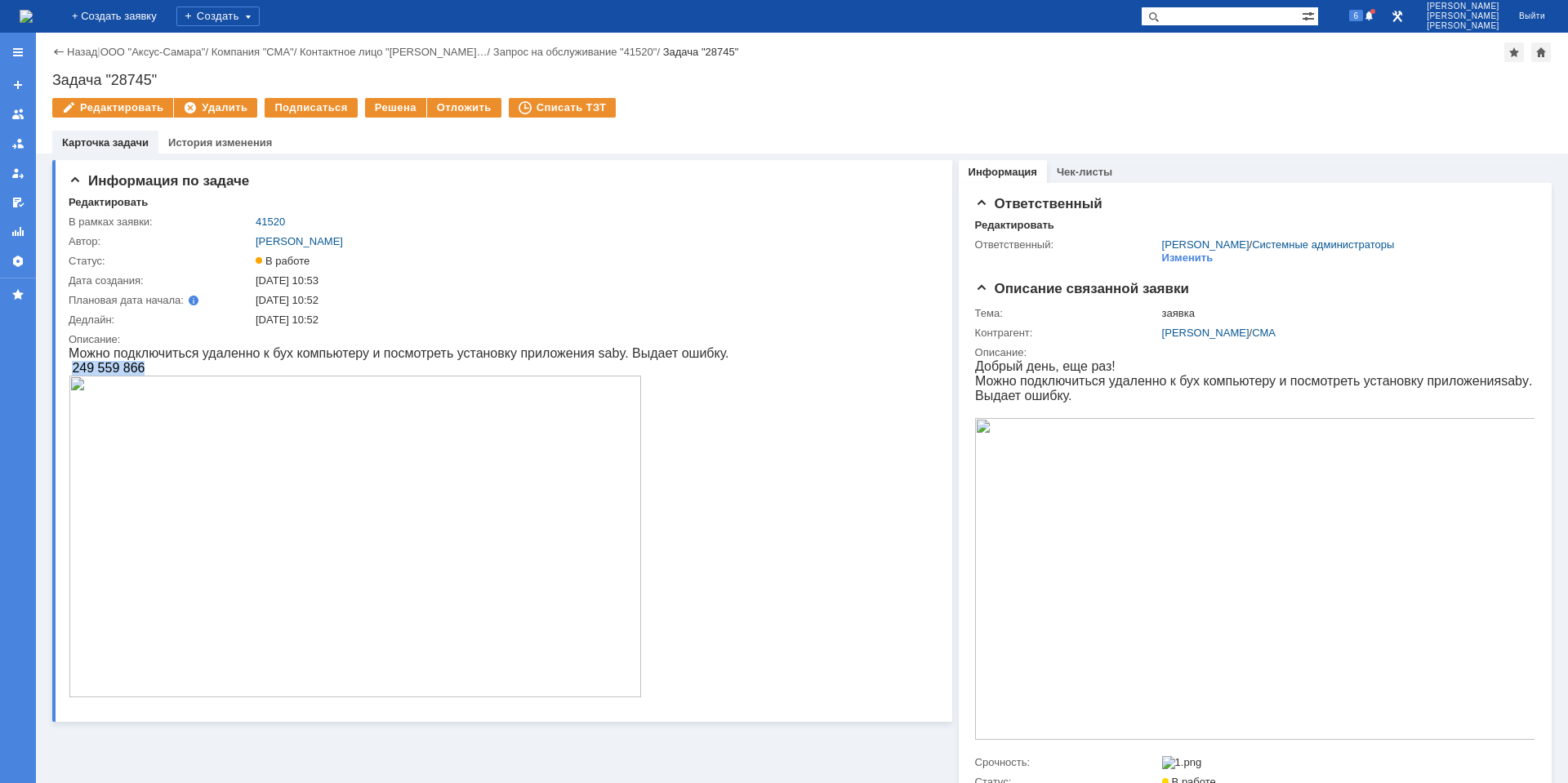
drag, startPoint x: 74, startPoint y: 369, endPoint x: 163, endPoint y: 371, distance: 89.0
click at [163, 371] on p "249 559 866" at bounding box center [399, 369] width 661 height 15
copy span "249 559 866"
click at [185, 352] on p "Можно подключиться удаленно к бух компьютеру и посмотреть установку приложения …" at bounding box center [399, 354] width 661 height 15
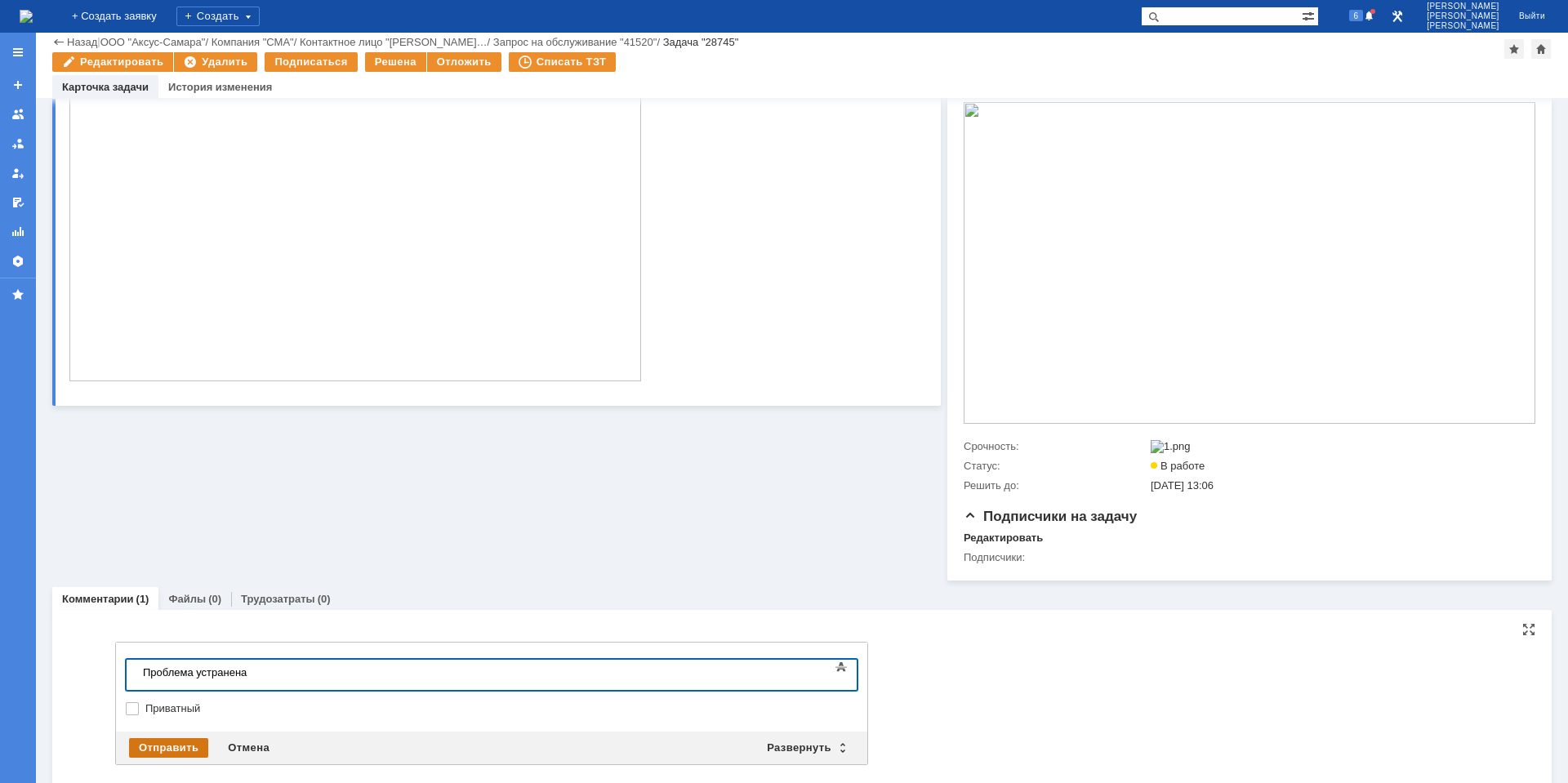
click at [157, 752] on div "Отправить" at bounding box center [168, 747] width 79 height 19
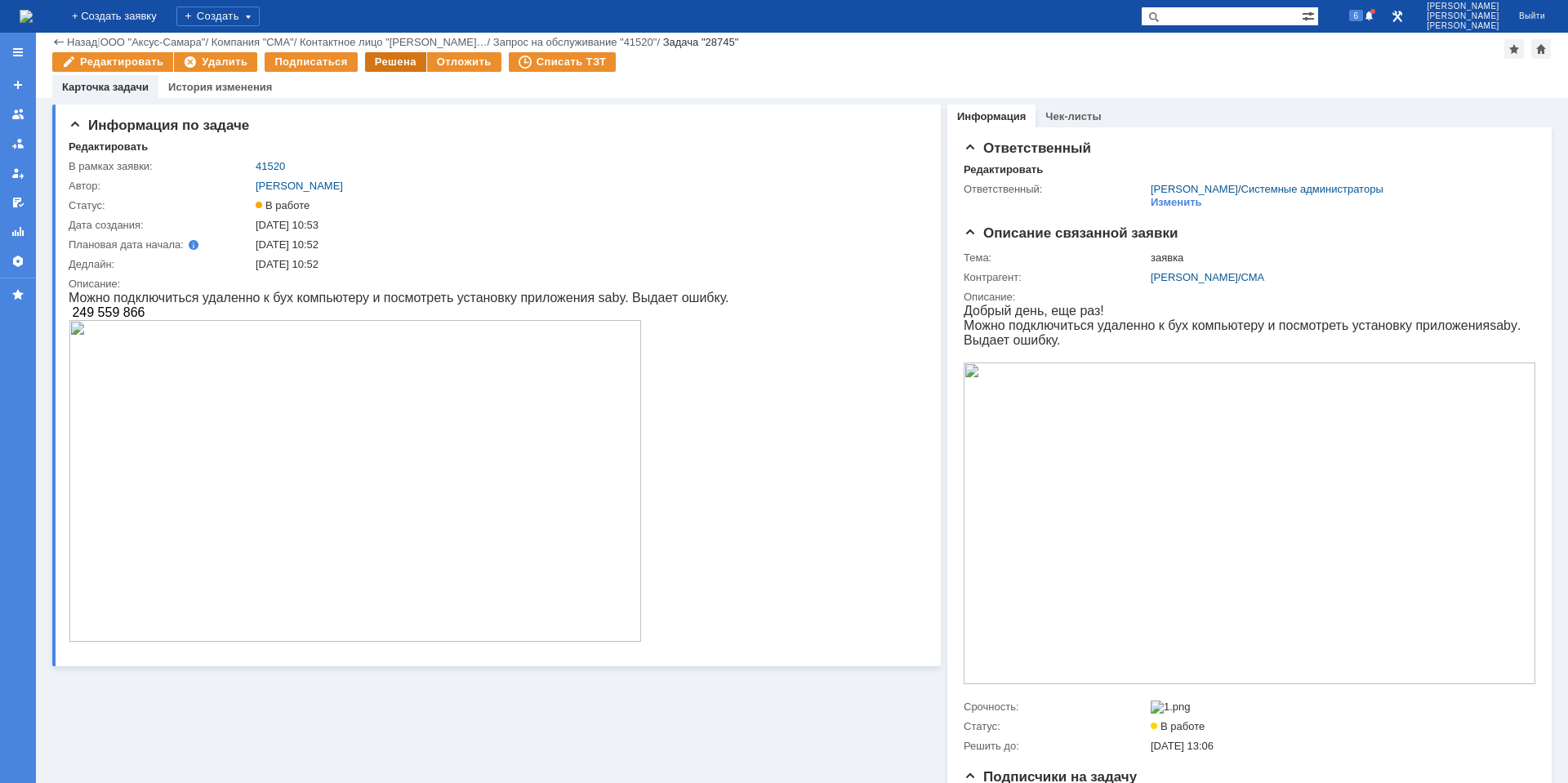
click at [383, 52] on div "Задача "28745"" at bounding box center [778, 52] width 1452 height 0
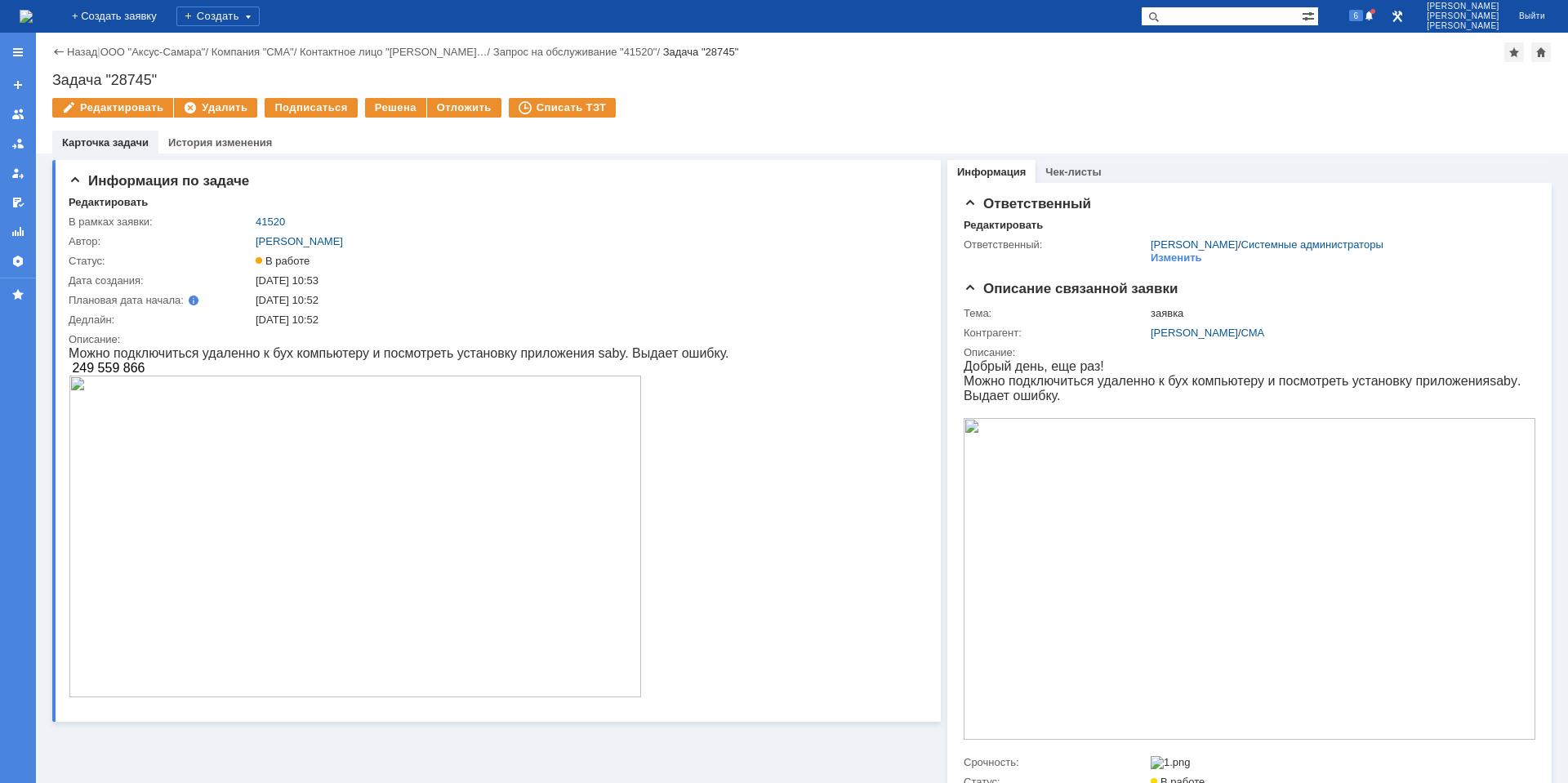
click at [391, 118] on td "Решена" at bounding box center [396, 108] width 62 height 21
click at [391, 109] on div "Решена" at bounding box center [395, 108] width 62 height 19
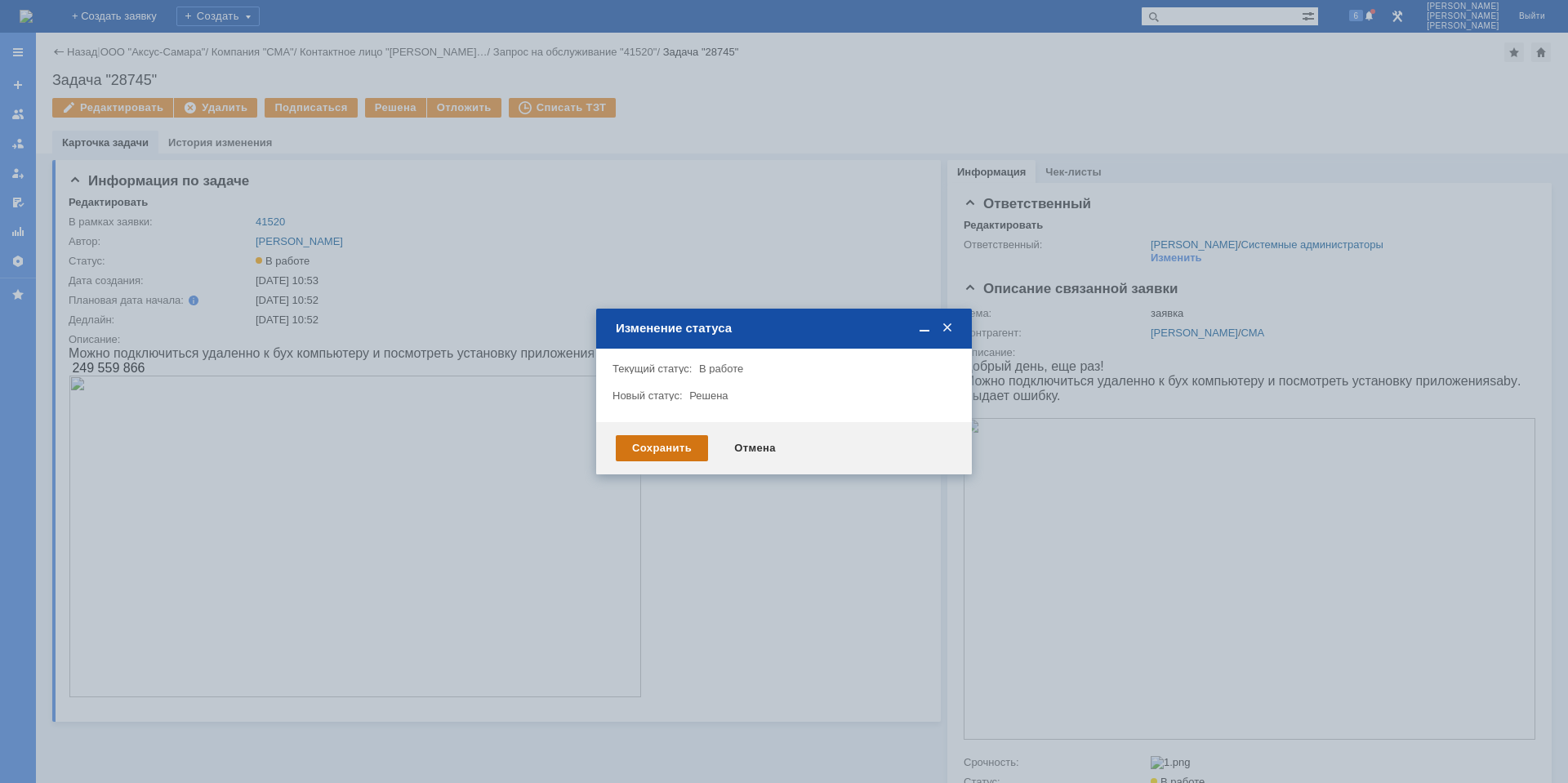
click at [679, 449] on div "Сохранить" at bounding box center [662, 448] width 92 height 26
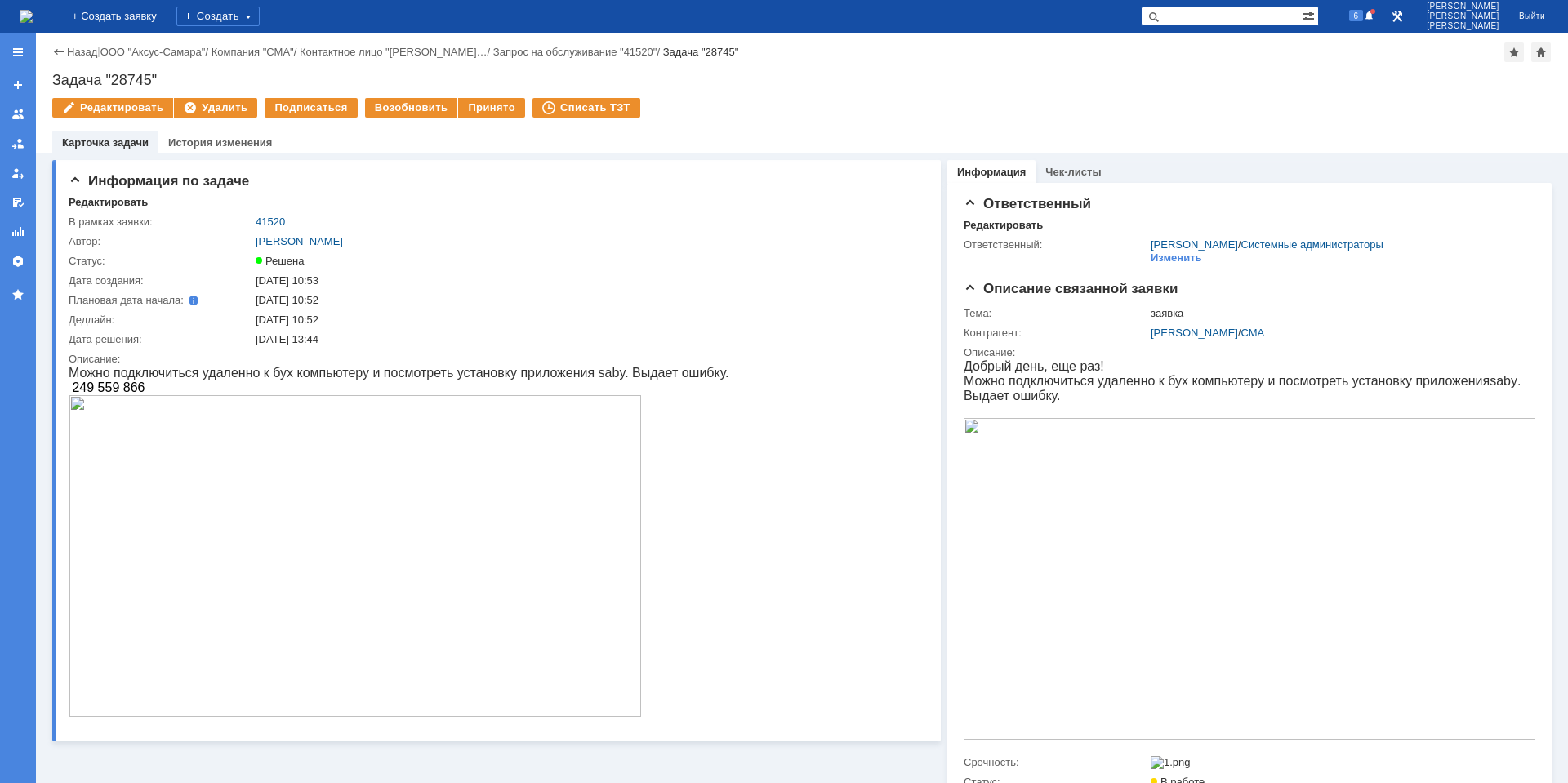
click at [33, 15] on img at bounding box center [26, 17] width 13 height 13
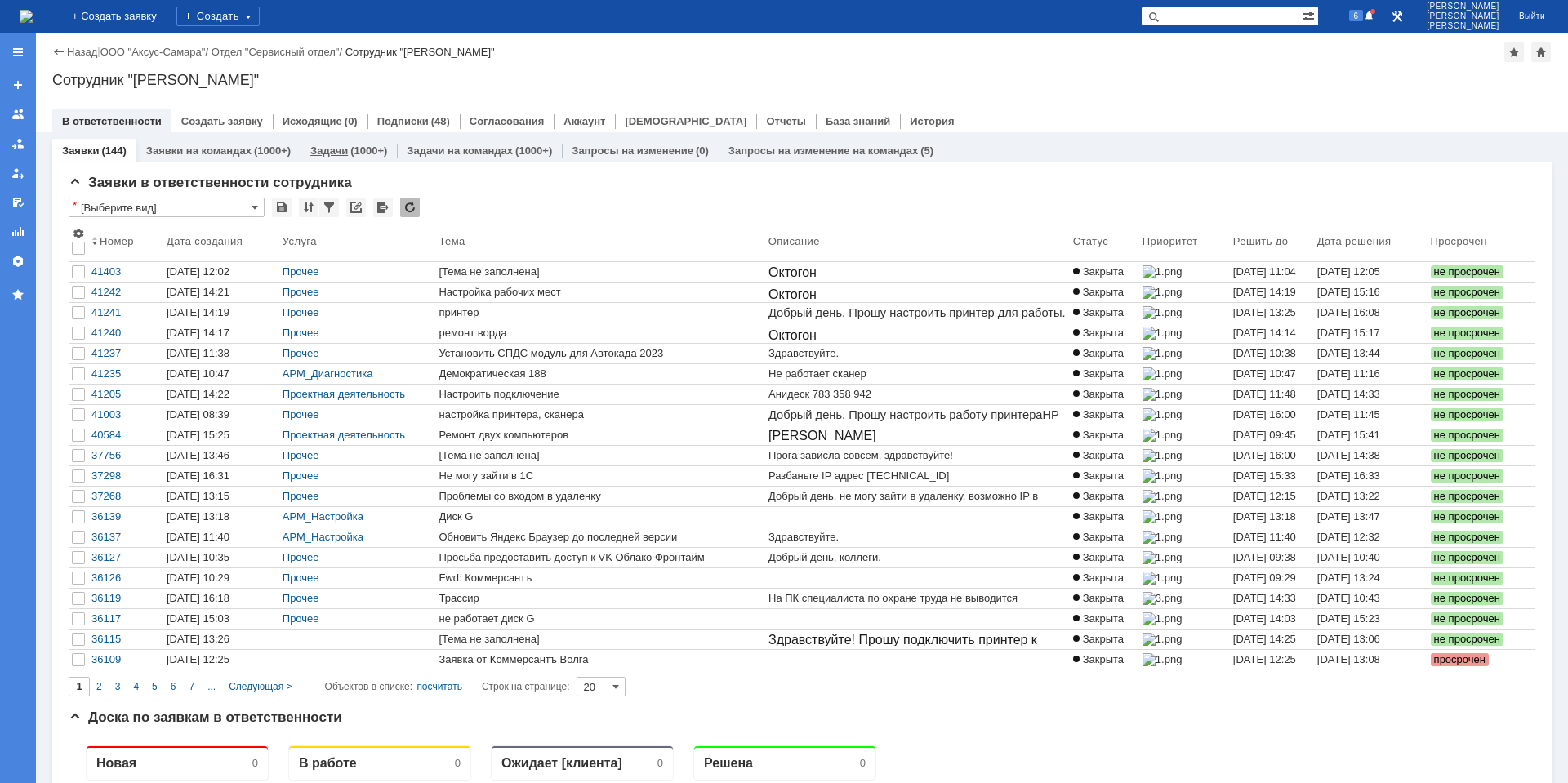
click at [358, 148] on div "(1000+)" at bounding box center [369, 150] width 37 height 12
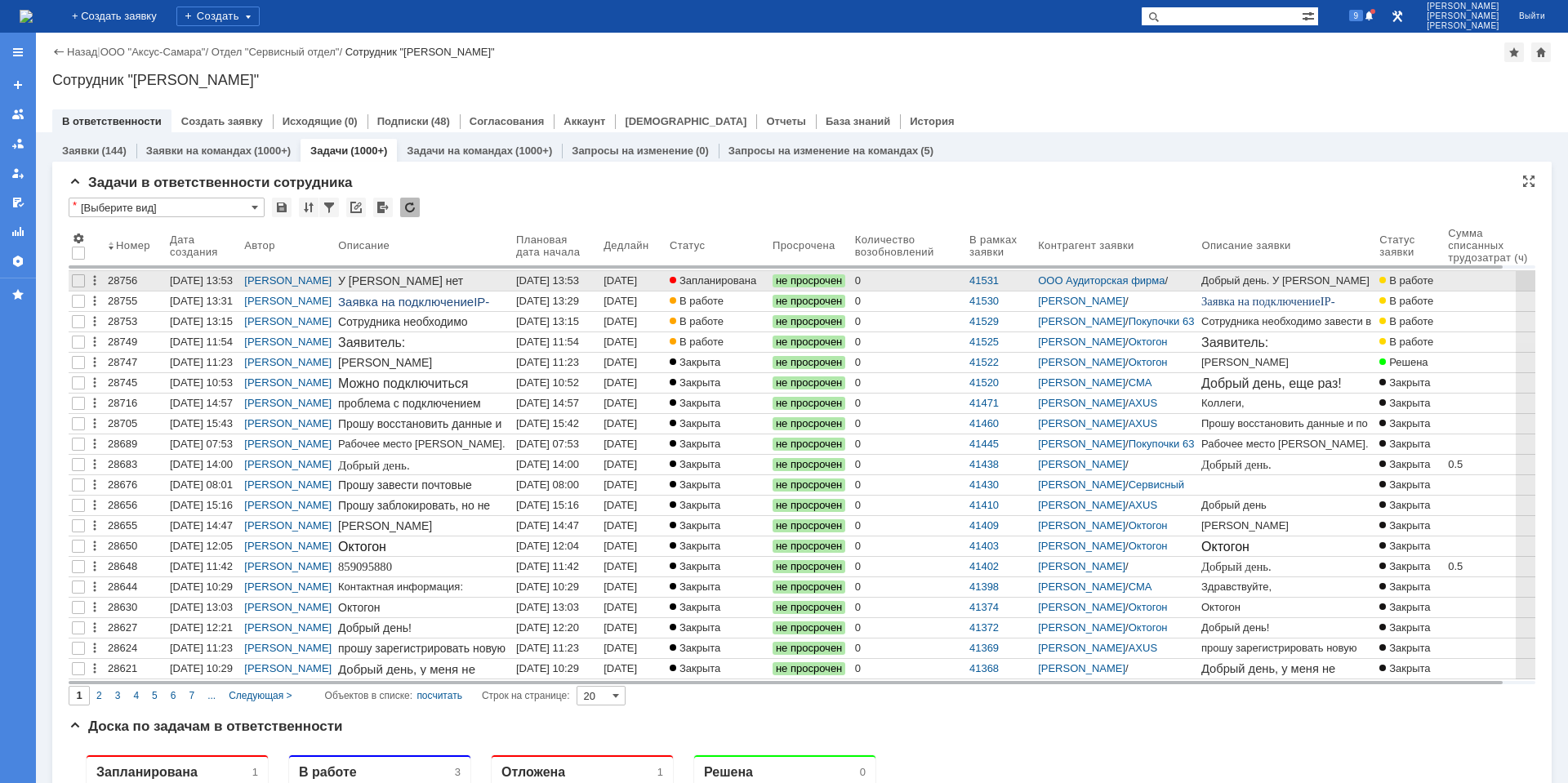
click at [568, 280] on div "[DATE] 13:53" at bounding box center [547, 280] width 62 height 12
